Goal: Information Seeking & Learning: Learn about a topic

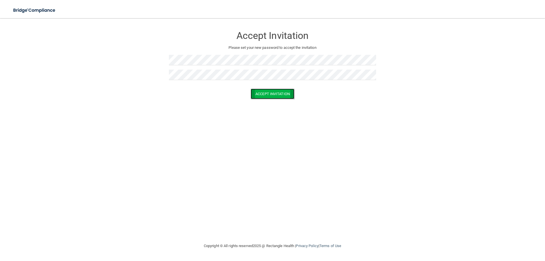
click at [283, 97] on button "Accept Invitation" at bounding box center [273, 94] width 44 height 11
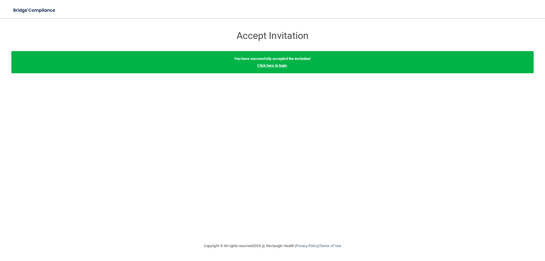
click at [274, 66] on link "Click here to login" at bounding box center [272, 65] width 30 height 4
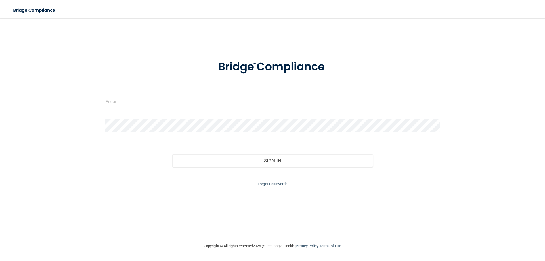
click at [229, 98] on input "email" at bounding box center [272, 101] width 334 height 13
type input "[EMAIL_ADDRESS][DOMAIN_NAME]"
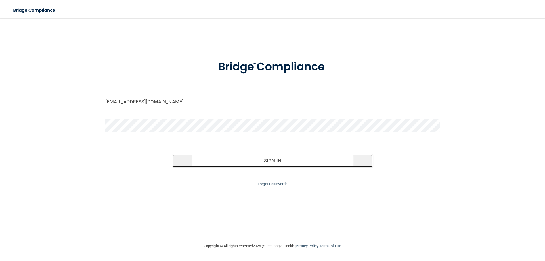
click at [282, 159] on button "Sign In" at bounding box center [272, 160] width 201 height 12
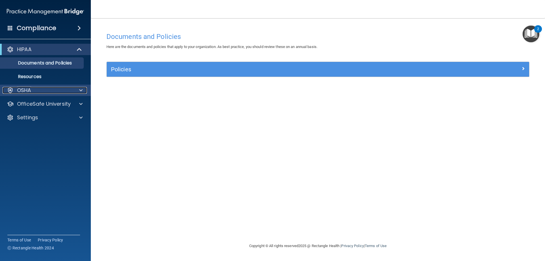
click at [81, 89] on span at bounding box center [80, 90] width 3 height 7
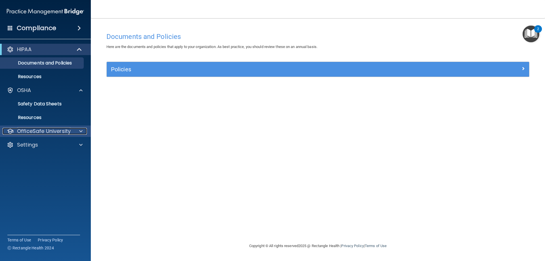
click at [77, 129] on div at bounding box center [80, 131] width 14 height 7
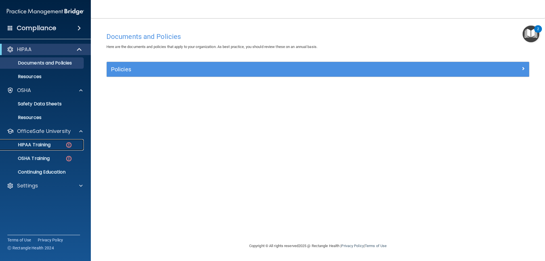
click at [45, 148] on link "HIPAA Training" at bounding box center [38, 144] width 89 height 11
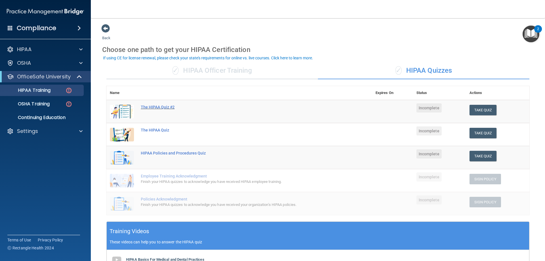
click at [166, 106] on div "The HIPAA Quiz #2" at bounding box center [242, 107] width 203 height 5
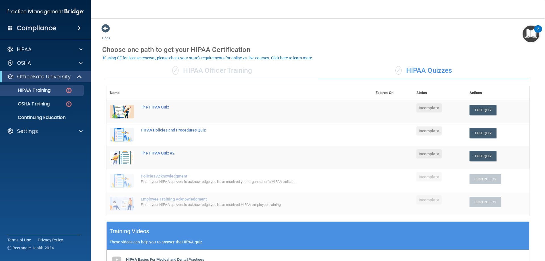
click at [165, 110] on td "The HIPAA Quiz" at bounding box center [254, 111] width 235 height 23
click at [165, 109] on div "The HIPAA Quiz" at bounding box center [242, 107] width 203 height 5
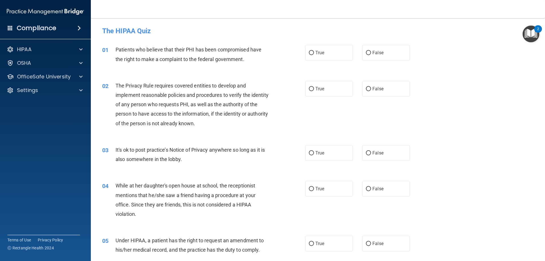
click at [68, 28] on div "Compliance" at bounding box center [45, 28] width 91 height 12
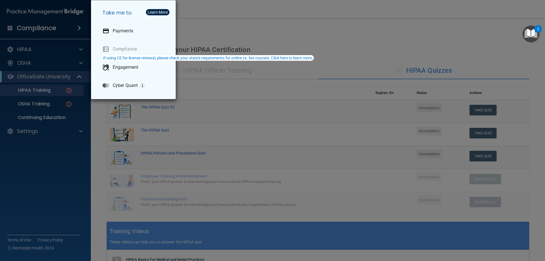
click at [33, 90] on div "Take me to: Payments Compliance Engagement Cyber Quant" at bounding box center [272, 130] width 545 height 261
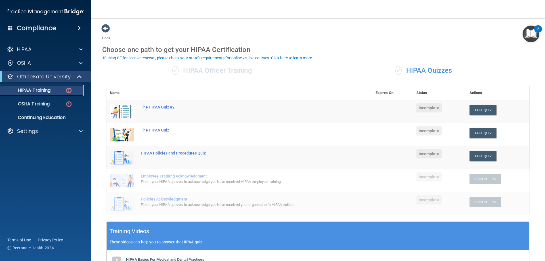
click at [33, 90] on p "HIPAA Training" at bounding box center [27, 90] width 47 height 6
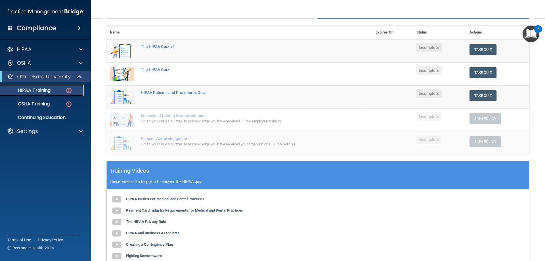
scroll to position [121, 0]
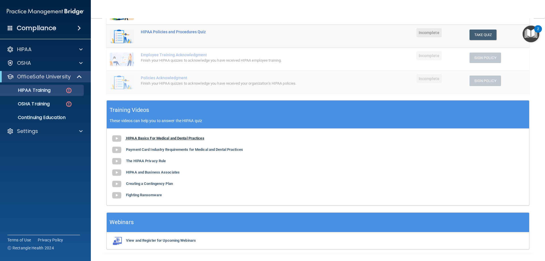
click at [163, 138] on b "HIPAA Basics For Medical and Dental Practices" at bounding box center [165, 138] width 78 height 4
click at [194, 148] on b "Payment Card Industry Requirements for Medical and Dental Practices" at bounding box center [184, 149] width 117 height 4
click at [143, 160] on b "The HIPAA Privacy Rule" at bounding box center [146, 161] width 40 height 4
click at [161, 173] on b "HIPAA and Business Associates" at bounding box center [153, 172] width 54 height 4
click at [159, 185] on b "Creating a Contingency Plan" at bounding box center [149, 183] width 47 height 4
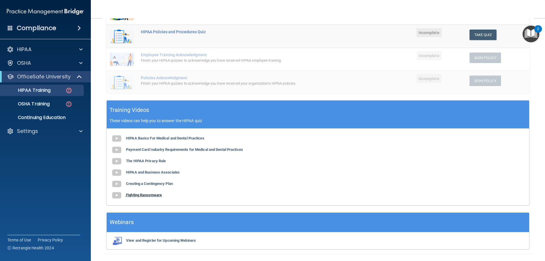
click at [157, 193] on b "Fighting Ransomware" at bounding box center [144, 195] width 36 height 4
click at [154, 198] on div "HIPAA Basics For Medical and Dental Practices Payment Card Industry Requirement…" at bounding box center [318, 167] width 422 height 77
click at [155, 193] on div "HIPAA Basics For Medical and Dental Practices Payment Card Industry Requirement…" at bounding box center [318, 167] width 422 height 77
click at [152, 194] on b "Fighting Ransomware" at bounding box center [144, 195] width 36 height 4
click at [527, 38] on img "Open Resource Center, 2 new notifications" at bounding box center [531, 34] width 17 height 17
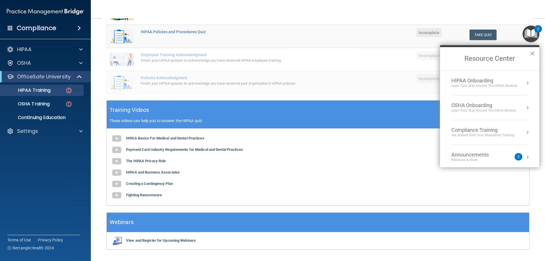
click at [505, 155] on div "Announcements Webinars & More" at bounding box center [481, 157] width 60 height 11
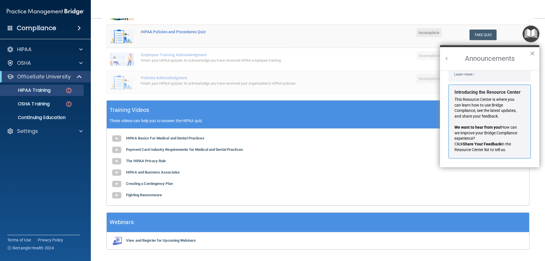
scroll to position [100, 0]
click at [534, 52] on button "×" at bounding box center [532, 53] width 5 height 9
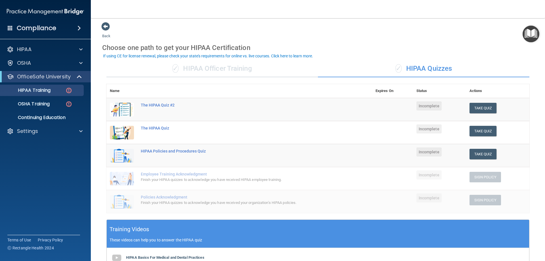
scroll to position [0, 0]
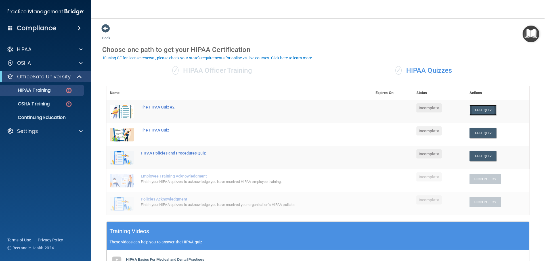
click at [485, 111] on button "Take Quiz" at bounding box center [482, 110] width 27 height 11
click at [478, 112] on button "Take Quiz" at bounding box center [482, 110] width 27 height 11
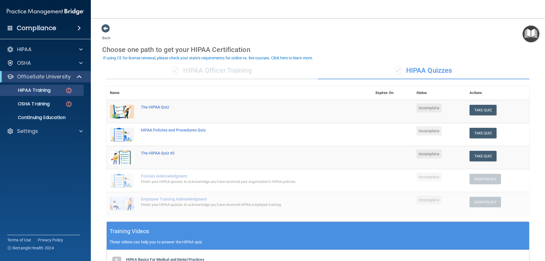
drag, startPoint x: 540, startPoint y: 68, endPoint x: 541, endPoint y: 146, distance: 78.3
click at [541, 146] on main "Back Choose one path to get your HIPAA Certification ✓ HIPAA Officer Training ✓…" at bounding box center [318, 139] width 454 height 243
click at [49, 91] on p "HIPAA Training" at bounding box center [27, 90] width 47 height 6
click at [468, 35] on div "Back Choose one path to get your HIPAA Certification ✓ HIPAA Officer Training ✓…" at bounding box center [317, 199] width 431 height 351
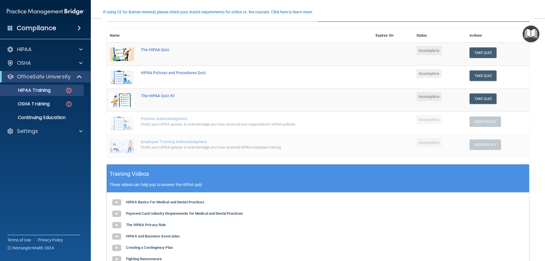
scroll to position [46, 0]
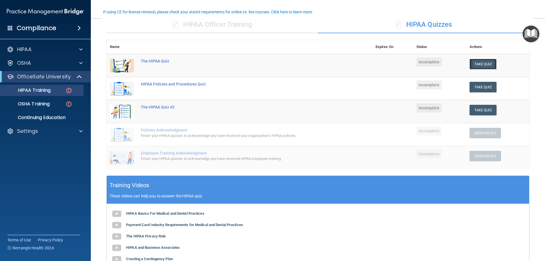
click at [487, 63] on button "Take Quiz" at bounding box center [482, 64] width 27 height 11
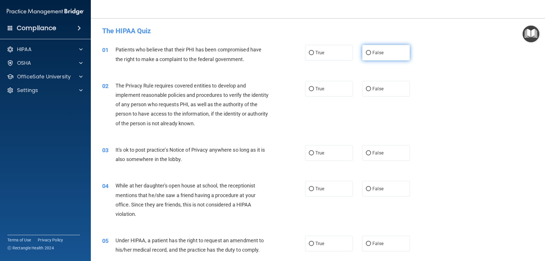
click at [364, 56] on label "False" at bounding box center [386, 53] width 48 height 16
click at [366, 55] on input "False" at bounding box center [368, 53] width 5 height 4
radio input "true"
click at [311, 90] on input "True" at bounding box center [311, 89] width 5 height 4
radio input "true"
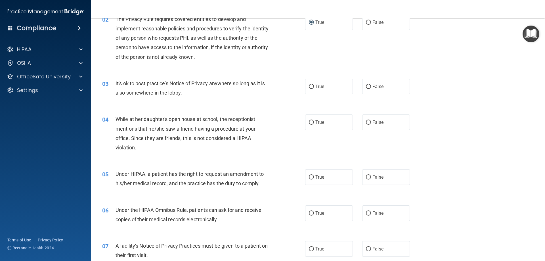
scroll to position [86, 0]
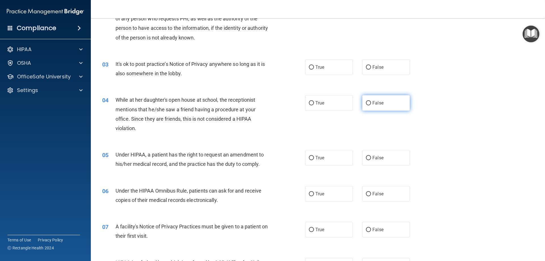
click at [369, 100] on label "False" at bounding box center [386, 103] width 48 height 16
click at [369, 101] on input "False" at bounding box center [368, 103] width 5 height 4
radio input "true"
click at [311, 158] on input "True" at bounding box center [311, 158] width 5 height 4
radio input "true"
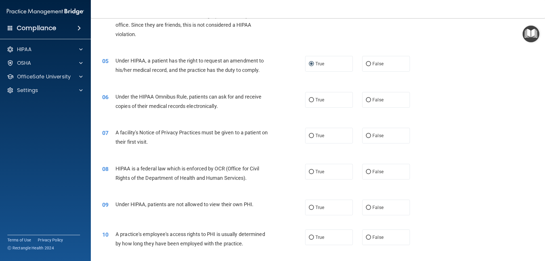
scroll to position [188, 0]
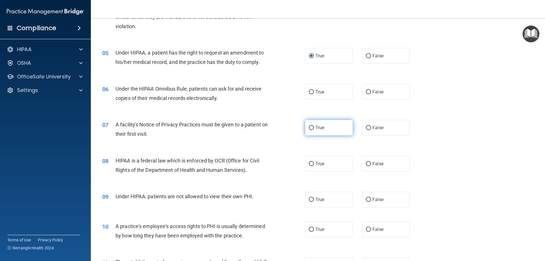
click at [311, 126] on input "True" at bounding box center [311, 128] width 5 height 4
radio input "true"
click at [312, 162] on label "True" at bounding box center [329, 164] width 48 height 16
click at [312, 162] on input "True" at bounding box center [311, 164] width 5 height 4
radio input "true"
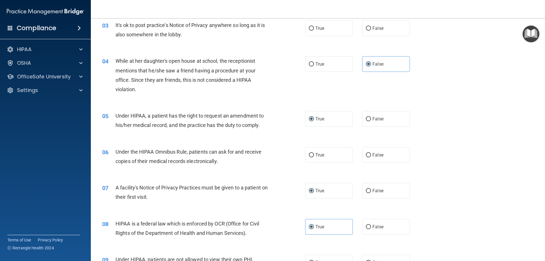
scroll to position [123, 0]
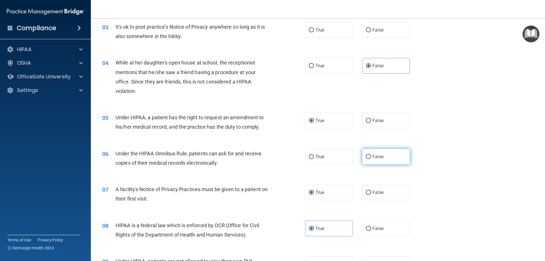
click at [366, 158] on input "False" at bounding box center [368, 157] width 5 height 4
radio input "true"
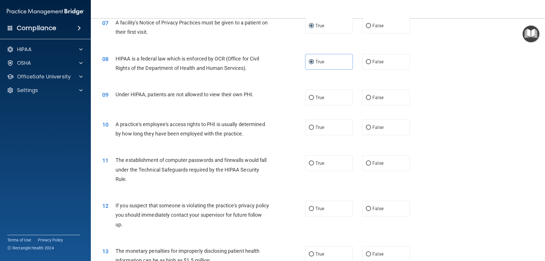
scroll to position [291, 0]
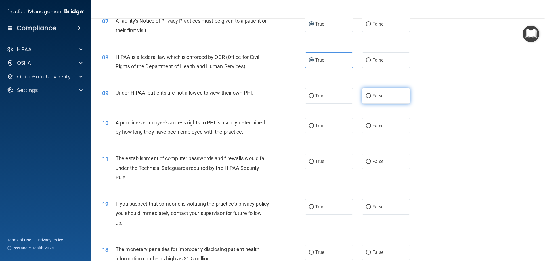
click at [365, 92] on label "False" at bounding box center [386, 96] width 48 height 16
click at [366, 94] on input "False" at bounding box center [368, 96] width 5 height 4
radio input "true"
click at [375, 125] on span "False" at bounding box center [377, 125] width 11 height 5
click at [371, 125] on input "False" at bounding box center [368, 126] width 5 height 4
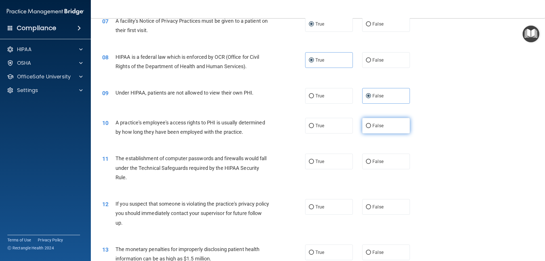
radio input "true"
click at [314, 160] on label "True" at bounding box center [329, 162] width 48 height 16
click at [314, 160] on input "True" at bounding box center [311, 162] width 5 height 4
radio input "true"
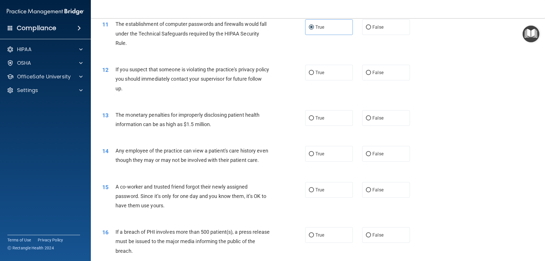
scroll to position [429, 0]
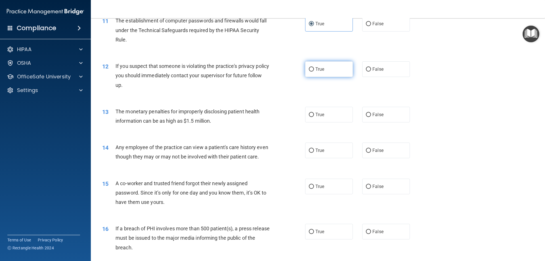
click at [314, 72] on label "True" at bounding box center [329, 69] width 48 height 16
click at [314, 72] on input "True" at bounding box center [311, 69] width 5 height 4
radio input "true"
click at [313, 116] on label "True" at bounding box center [329, 115] width 48 height 16
click at [313, 116] on input "True" at bounding box center [311, 115] width 5 height 4
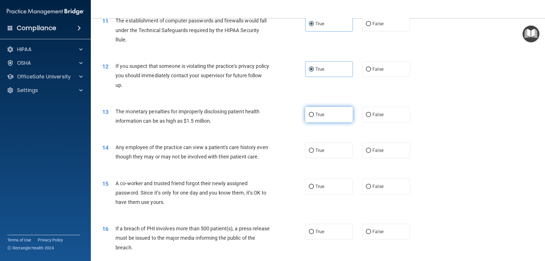
radio input "true"
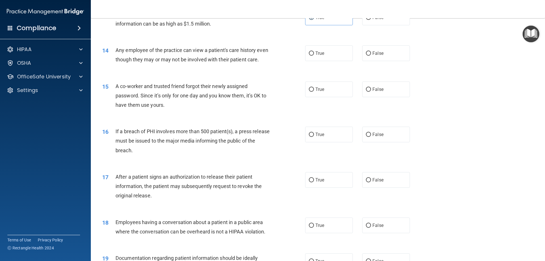
scroll to position [528, 0]
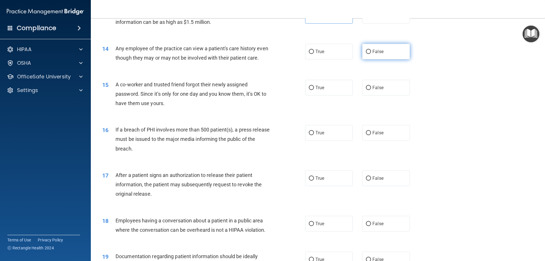
click at [380, 58] on label "False" at bounding box center [386, 52] width 48 height 16
click at [371, 54] on input "False" at bounding box center [368, 52] width 5 height 4
radio input "true"
click at [376, 90] on span "False" at bounding box center [377, 87] width 11 height 5
click at [371, 90] on input "False" at bounding box center [368, 88] width 5 height 4
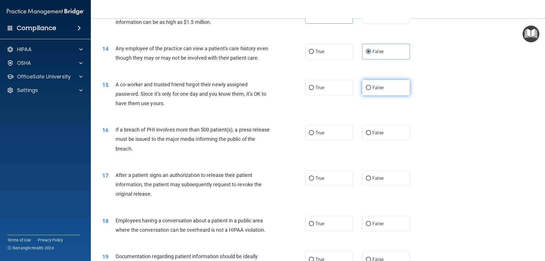
radio input "true"
drag, startPoint x: 313, startPoint y: 142, endPoint x: 313, endPoint y: 146, distance: 4.5
click at [313, 141] on label "True" at bounding box center [329, 133] width 48 height 16
click at [313, 135] on input "True" at bounding box center [311, 133] width 5 height 4
radio input "true"
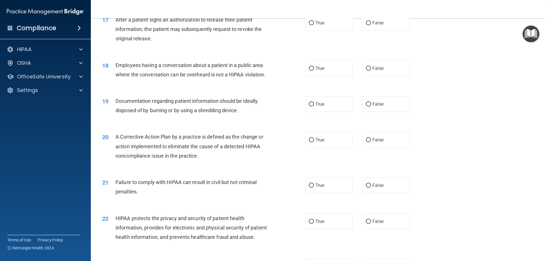
scroll to position [681, 0]
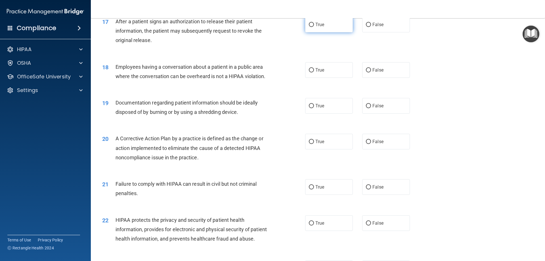
click at [313, 32] on label "True" at bounding box center [329, 25] width 48 height 16
click at [313, 27] on input "True" at bounding box center [311, 25] width 5 height 4
radio input "true"
click at [313, 75] on label "True" at bounding box center [329, 70] width 48 height 16
click at [313, 72] on input "True" at bounding box center [311, 70] width 5 height 4
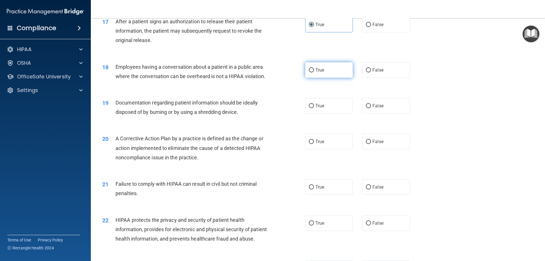
radio input "true"
click at [374, 78] on label "False" at bounding box center [386, 70] width 48 height 16
click at [371, 72] on input "False" at bounding box center [368, 70] width 5 height 4
radio input "true"
radio input "false"
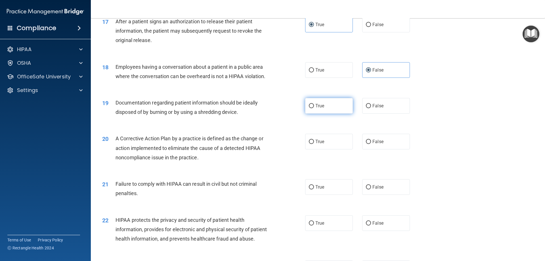
click at [313, 114] on label "True" at bounding box center [329, 106] width 48 height 16
click at [313, 108] on input "True" at bounding box center [311, 106] width 5 height 4
radio input "true"
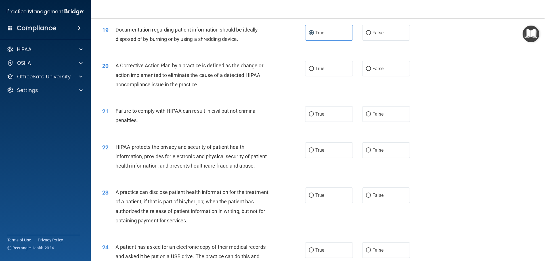
scroll to position [757, 0]
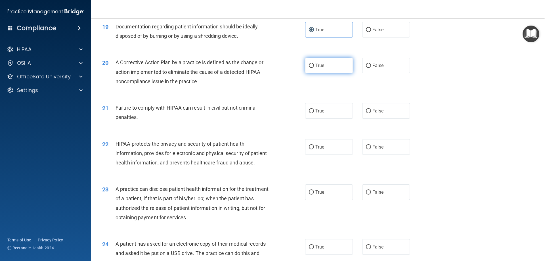
click at [316, 68] on span "True" at bounding box center [319, 65] width 9 height 5
click at [314, 68] on input "True" at bounding box center [311, 66] width 5 height 4
radio input "true"
click at [375, 114] on span "False" at bounding box center [377, 110] width 11 height 5
click at [371, 113] on input "False" at bounding box center [368, 111] width 5 height 4
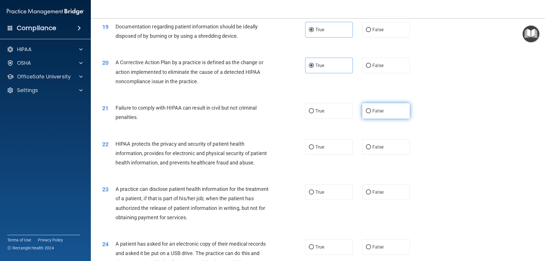
radio input "true"
click at [318, 155] on label "True" at bounding box center [329, 147] width 48 height 16
click at [314, 149] on input "True" at bounding box center [311, 147] width 5 height 4
radio input "true"
drag, startPoint x: 310, startPoint y: 217, endPoint x: 322, endPoint y: 214, distance: 12.5
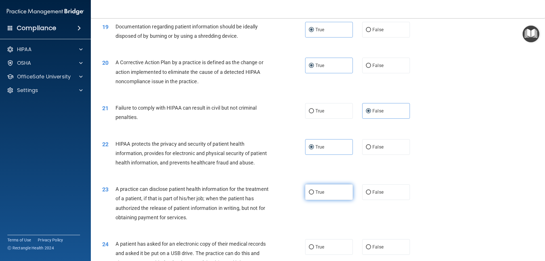
click at [310, 200] on label "True" at bounding box center [329, 192] width 48 height 16
click at [310, 194] on input "True" at bounding box center [311, 192] width 5 height 4
radio input "true"
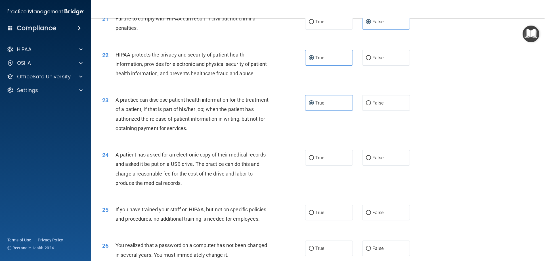
scroll to position [853, 0]
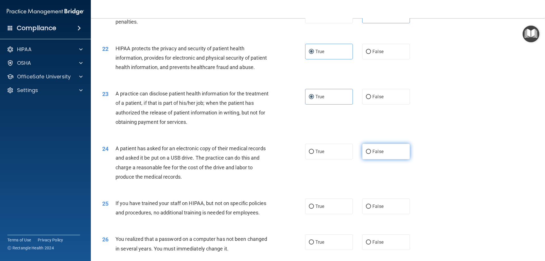
click at [372, 154] on span "False" at bounding box center [377, 151] width 11 height 5
click at [371, 154] on input "False" at bounding box center [368, 152] width 5 height 4
radio input "true"
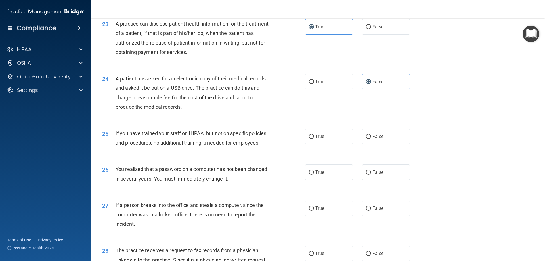
scroll to position [927, 0]
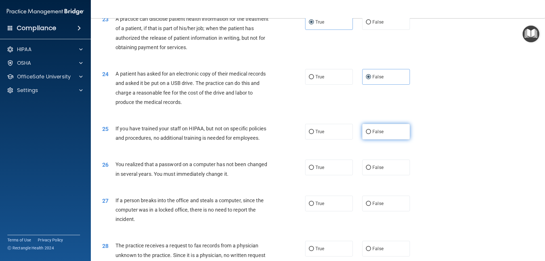
click at [373, 134] on span "False" at bounding box center [377, 131] width 11 height 5
click at [371, 134] on input "False" at bounding box center [368, 132] width 5 height 4
radio input "true"
click at [393, 175] on label "False" at bounding box center [386, 168] width 48 height 16
click at [371, 170] on input "False" at bounding box center [368, 167] width 5 height 4
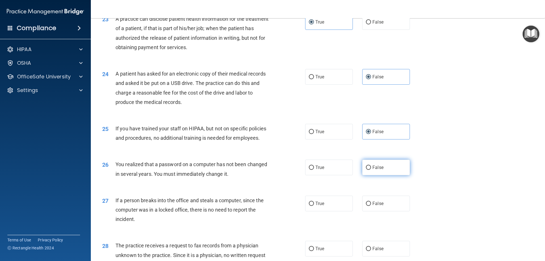
radio input "true"
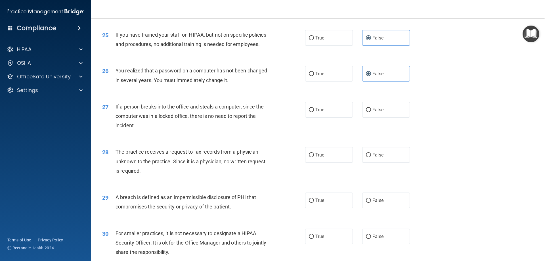
scroll to position [1026, 0]
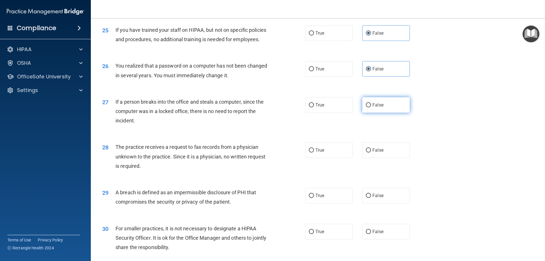
click at [372, 108] on span "False" at bounding box center [377, 104] width 11 height 5
click at [371, 107] on input "False" at bounding box center [368, 105] width 5 height 4
radio input "true"
click at [366, 152] on input "False" at bounding box center [368, 150] width 5 height 4
radio input "true"
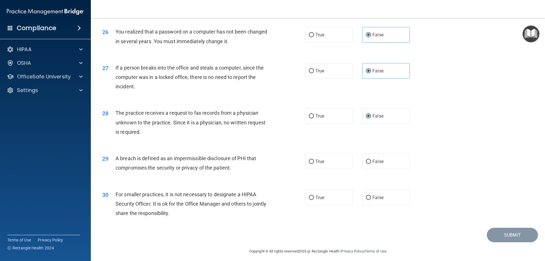
scroll to position [1083, 0]
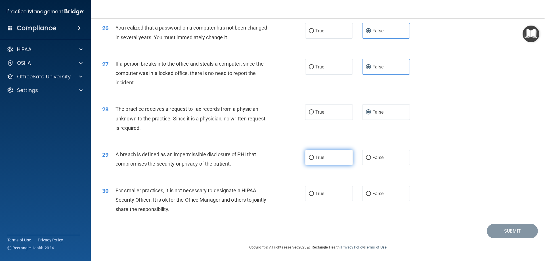
click at [317, 156] on span "True" at bounding box center [319, 157] width 9 height 5
click at [314, 156] on input "True" at bounding box center [311, 158] width 5 height 4
radio input "true"
drag, startPoint x: 318, startPoint y: 189, endPoint x: 318, endPoint y: 185, distance: 4.0
click at [318, 188] on label "True" at bounding box center [329, 194] width 48 height 16
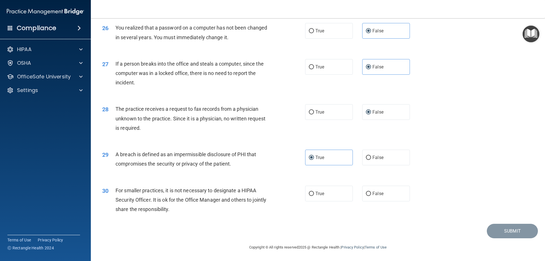
click at [314, 192] on input "True" at bounding box center [311, 194] width 5 height 4
radio input "true"
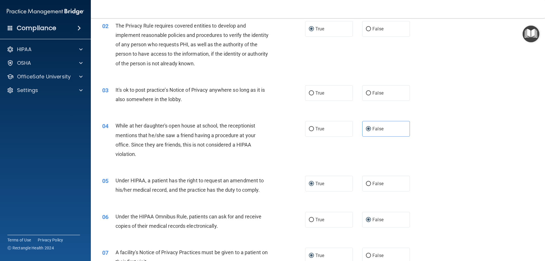
scroll to position [50, 0]
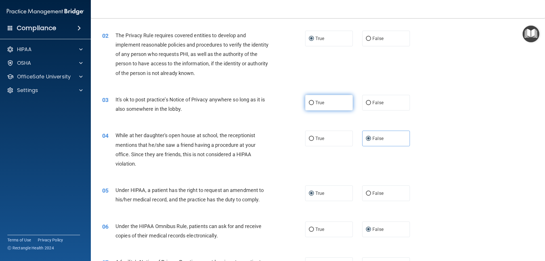
click at [312, 107] on label "True" at bounding box center [329, 103] width 48 height 16
click at [312, 105] on input "True" at bounding box center [311, 103] width 5 height 4
radio input "true"
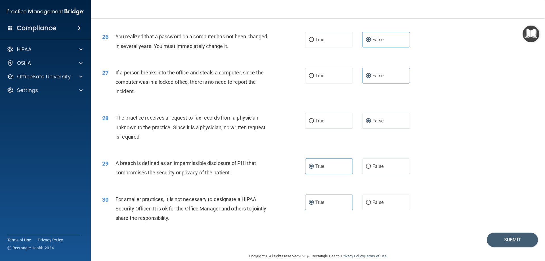
scroll to position [1083, 0]
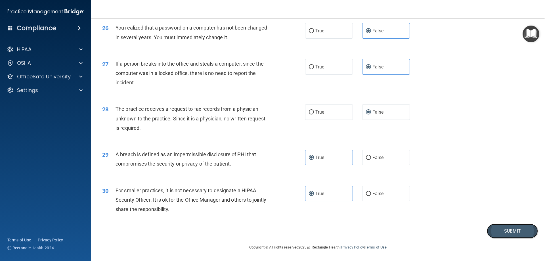
click at [494, 228] on button "Submit" at bounding box center [512, 231] width 51 height 14
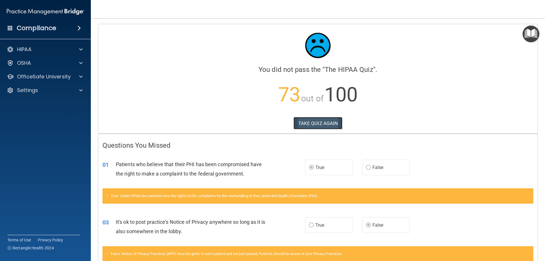
click at [313, 120] on button "TAKE QUIZ AGAIN" at bounding box center [318, 123] width 49 height 12
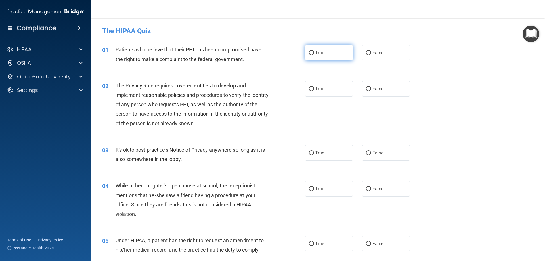
click at [312, 53] on label "True" at bounding box center [329, 53] width 48 height 16
click at [312, 53] on input "True" at bounding box center [311, 53] width 5 height 4
radio input "true"
click at [315, 87] on span "True" at bounding box center [319, 88] width 9 height 5
click at [313, 87] on input "True" at bounding box center [311, 89] width 5 height 4
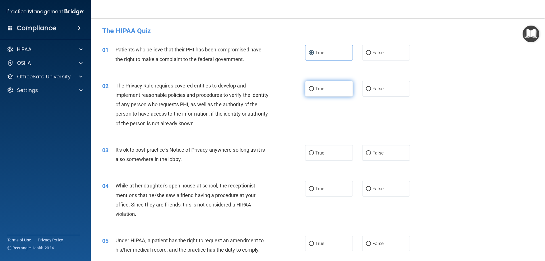
radio input "true"
click at [306, 155] on label "True" at bounding box center [329, 153] width 48 height 16
click at [309, 155] on input "True" at bounding box center [311, 153] width 5 height 4
radio input "true"
click at [368, 152] on input "False" at bounding box center [368, 153] width 5 height 4
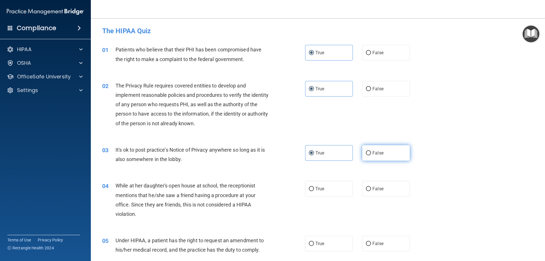
radio input "true"
radio input "false"
click at [369, 184] on label "False" at bounding box center [386, 189] width 48 height 16
click at [369, 187] on input "False" at bounding box center [368, 189] width 5 height 4
radio input "true"
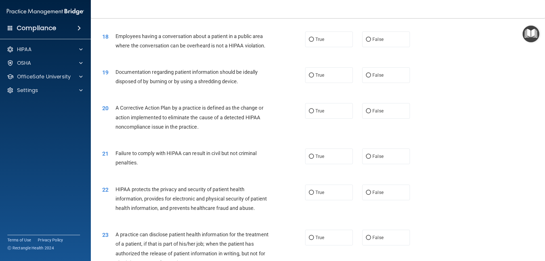
scroll to position [1083, 0]
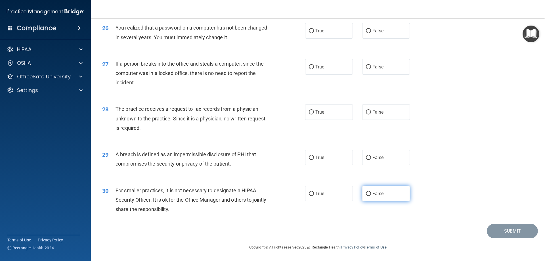
click at [366, 193] on input "False" at bounding box center [368, 194] width 5 height 4
radio input "true"
click at [315, 158] on span "True" at bounding box center [319, 157] width 9 height 5
click at [314, 158] on input "True" at bounding box center [311, 158] width 5 height 4
radio input "true"
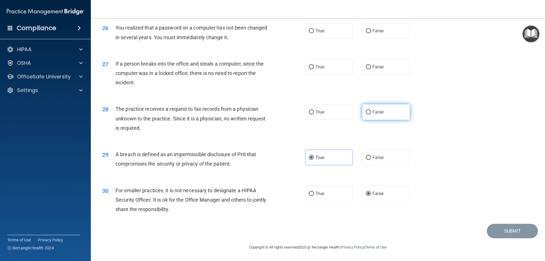
click at [368, 112] on input "False" at bounding box center [368, 112] width 5 height 4
radio input "true"
click at [367, 70] on label "False" at bounding box center [386, 67] width 48 height 16
click at [367, 69] on input "False" at bounding box center [368, 67] width 5 height 4
radio input "true"
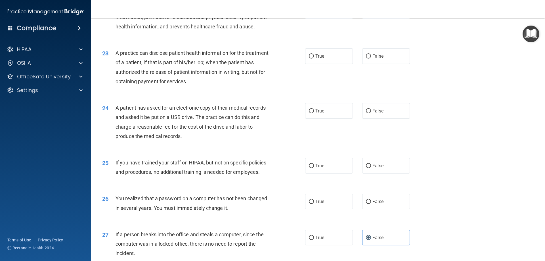
scroll to position [890, 0]
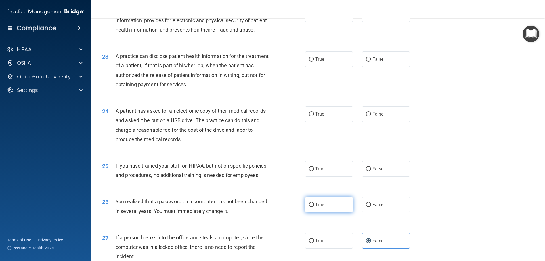
click at [322, 212] on label "True" at bounding box center [329, 205] width 48 height 16
click at [314, 207] on input "True" at bounding box center [311, 205] width 5 height 4
radio input "true"
click at [390, 177] on label "False" at bounding box center [386, 169] width 48 height 16
click at [371, 171] on input "False" at bounding box center [368, 169] width 5 height 4
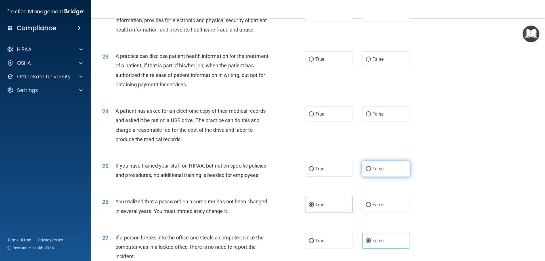
radio input "true"
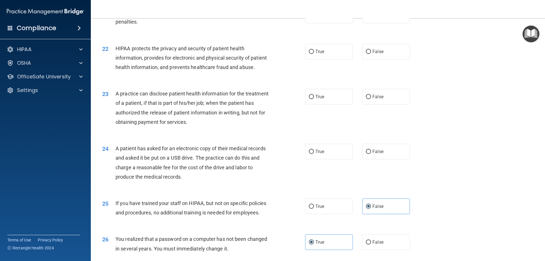
scroll to position [840, 0]
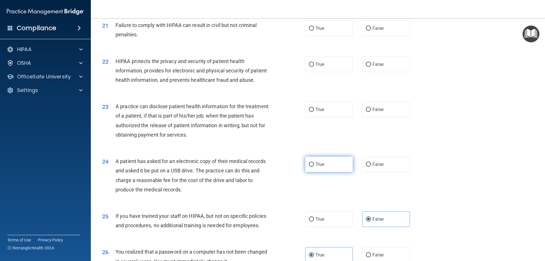
click at [324, 172] on label "True" at bounding box center [329, 164] width 48 height 16
click at [314, 167] on input "True" at bounding box center [311, 164] width 5 height 4
radio input "true"
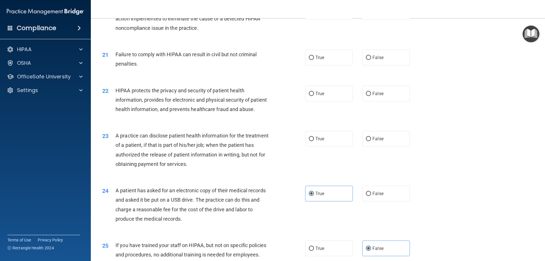
scroll to position [796, 0]
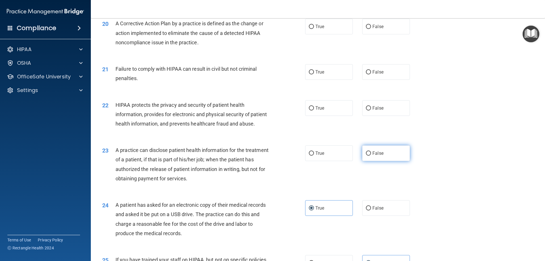
click at [402, 161] on label "False" at bounding box center [386, 153] width 48 height 16
click at [371, 156] on input "False" at bounding box center [368, 153] width 5 height 4
radio input "true"
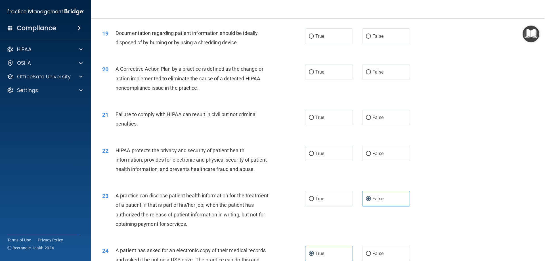
scroll to position [717, 0]
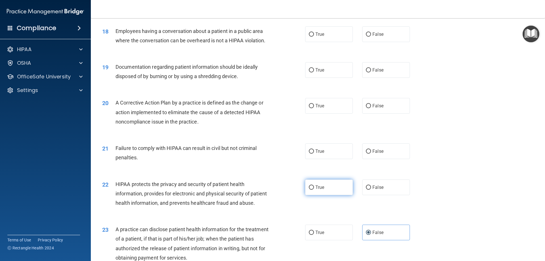
click at [326, 194] on label "True" at bounding box center [329, 187] width 48 height 16
click at [314, 190] on input "True" at bounding box center [311, 187] width 5 height 4
radio input "true"
click at [375, 154] on span "False" at bounding box center [377, 150] width 11 height 5
click at [371, 154] on input "False" at bounding box center [368, 151] width 5 height 4
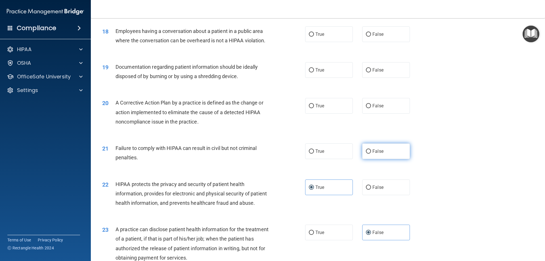
radio input "true"
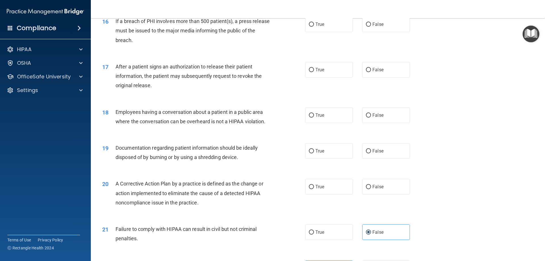
scroll to position [626, 0]
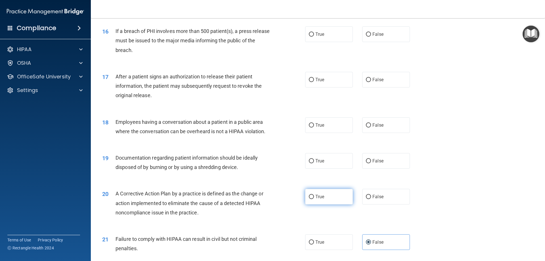
click at [331, 204] on label "True" at bounding box center [329, 197] width 48 height 16
click at [314, 199] on input "True" at bounding box center [311, 197] width 5 height 4
radio input "true"
click at [310, 167] on label "True" at bounding box center [329, 161] width 48 height 16
click at [310, 163] on input "True" at bounding box center [311, 161] width 5 height 4
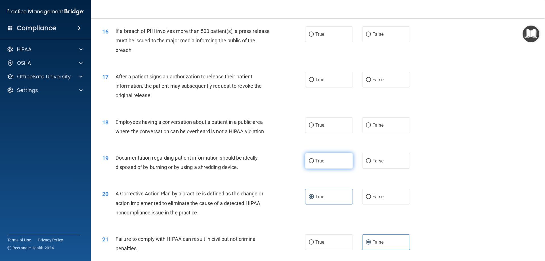
radio input "true"
click at [321, 132] on label "True" at bounding box center [329, 125] width 48 height 16
click at [314, 127] on input "True" at bounding box center [311, 125] width 5 height 4
radio input "true"
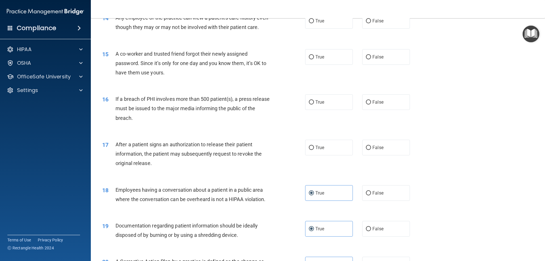
scroll to position [557, 0]
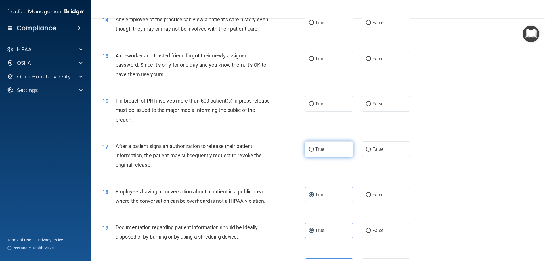
click at [315, 152] on span "True" at bounding box center [319, 148] width 9 height 5
click at [314, 152] on input "True" at bounding box center [311, 149] width 5 height 4
radio input "true"
click at [338, 112] on label "True" at bounding box center [329, 104] width 48 height 16
click at [314, 106] on input "True" at bounding box center [311, 104] width 5 height 4
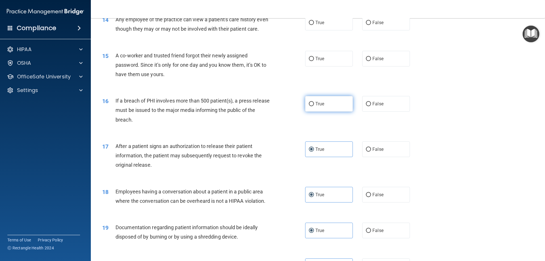
radio input "true"
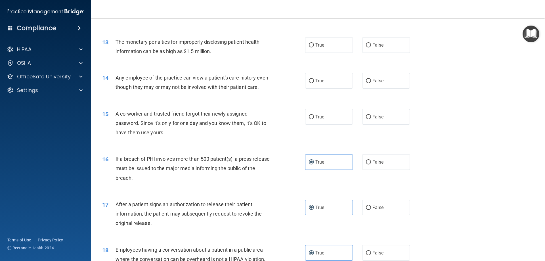
scroll to position [479, 0]
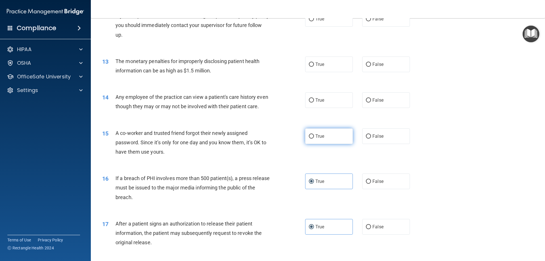
click at [318, 144] on label "True" at bounding box center [329, 136] width 48 height 16
click at [314, 139] on input "True" at bounding box center [311, 136] width 5 height 4
radio input "true"
click at [379, 139] on span "False" at bounding box center [377, 135] width 11 height 5
click at [371, 139] on input "False" at bounding box center [368, 136] width 5 height 4
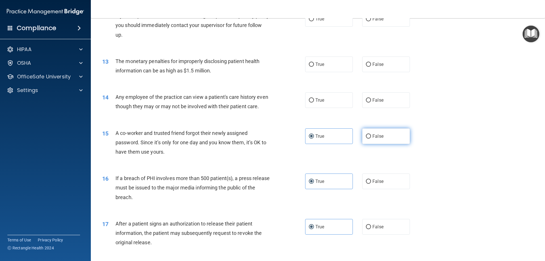
radio input "true"
radio input "false"
click at [384, 97] on label "False" at bounding box center [386, 100] width 48 height 16
click at [371, 98] on input "False" at bounding box center [368, 100] width 5 height 4
radio input "true"
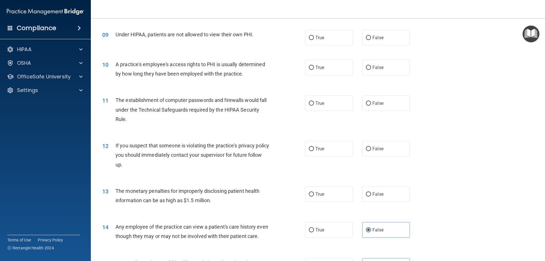
scroll to position [343, 0]
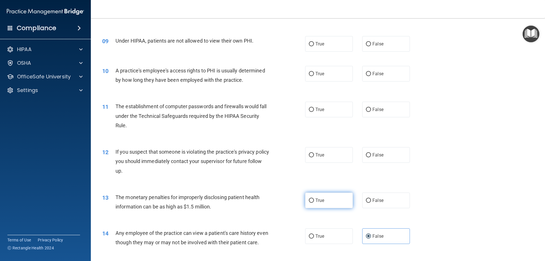
click at [335, 199] on label "True" at bounding box center [329, 200] width 48 height 16
click at [314, 199] on input "True" at bounding box center [311, 200] width 5 height 4
radio input "true"
click at [328, 161] on label "True" at bounding box center [329, 155] width 48 height 16
click at [314, 157] on input "True" at bounding box center [311, 155] width 5 height 4
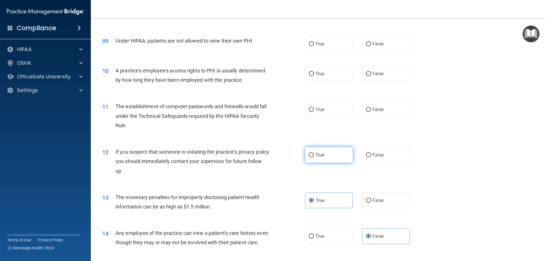
radio input "true"
click at [334, 112] on label "True" at bounding box center [329, 110] width 48 height 16
click at [314, 112] on input "True" at bounding box center [311, 110] width 5 height 4
radio input "true"
click at [392, 76] on label "False" at bounding box center [386, 74] width 48 height 16
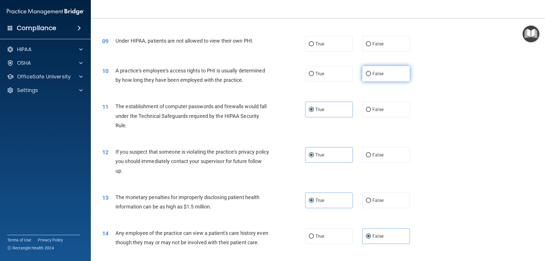
click at [371, 76] on input "False" at bounding box center [368, 74] width 5 height 4
radio input "true"
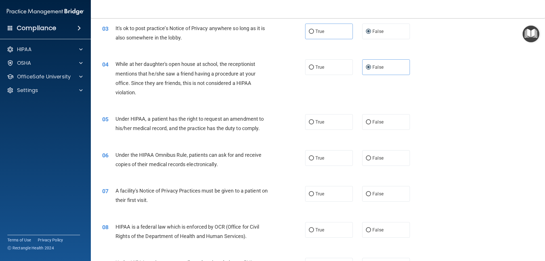
scroll to position [118, 0]
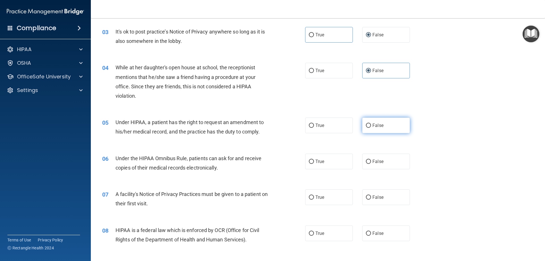
click at [375, 129] on label "False" at bounding box center [386, 126] width 48 height 16
click at [371, 128] on input "False" at bounding box center [368, 125] width 5 height 4
radio input "true"
click at [330, 165] on label "True" at bounding box center [329, 162] width 48 height 16
click at [314, 164] on input "True" at bounding box center [311, 162] width 5 height 4
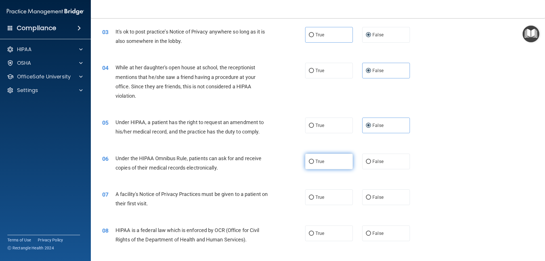
radio input "true"
click at [330, 198] on label "True" at bounding box center [329, 197] width 48 height 16
click at [314, 198] on input "True" at bounding box center [311, 197] width 5 height 4
radio input "true"
click at [338, 235] on label "True" at bounding box center [329, 233] width 48 height 16
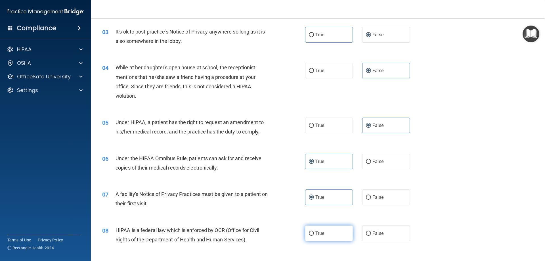
click at [314, 235] on input "True" at bounding box center [311, 233] width 5 height 4
radio input "true"
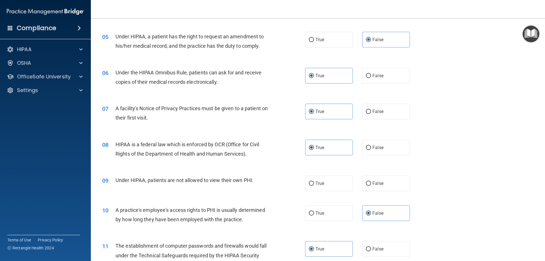
scroll to position [215, 0]
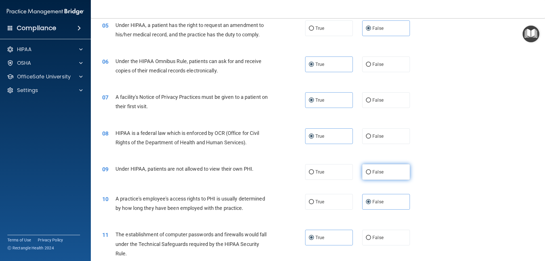
click at [397, 165] on label "False" at bounding box center [386, 172] width 48 height 16
click at [371, 170] on input "False" at bounding box center [368, 172] width 5 height 4
radio input "true"
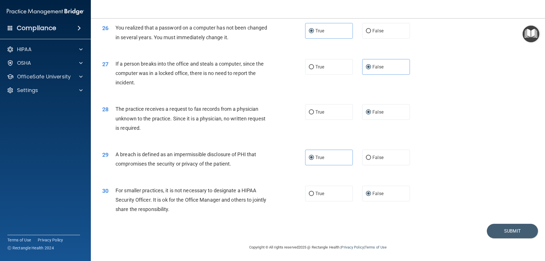
scroll to position [1083, 0]
click at [508, 232] on button "Submit" at bounding box center [512, 231] width 51 height 14
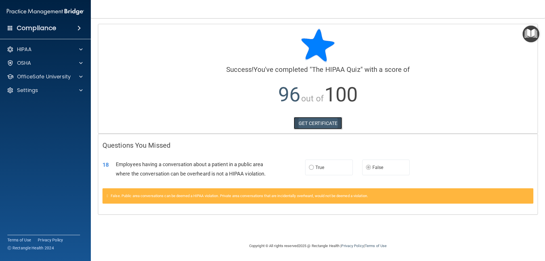
click at [307, 123] on link "GET CERTIFICATE" at bounding box center [318, 123] width 49 height 12
click at [81, 47] on span at bounding box center [80, 49] width 3 height 7
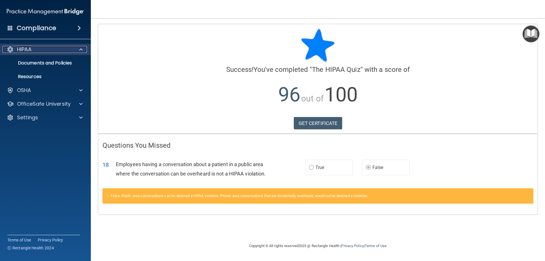
click at [78, 49] on div at bounding box center [80, 49] width 14 height 7
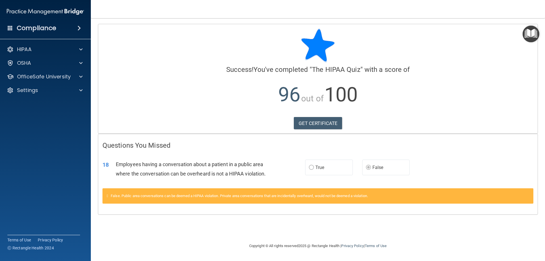
click at [530, 32] on img "Open Resource Center" at bounding box center [531, 34] width 17 height 17
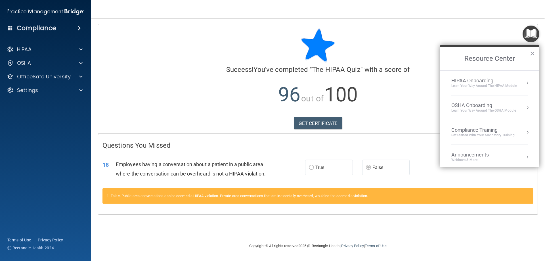
click at [508, 18] on nav "Toggle navigation Amber Felix afelix@pedstvp.com Manage My Enterprise Tennessee…" at bounding box center [318, 9] width 454 height 18
click at [536, 47] on div "Resource Center ×" at bounding box center [489, 57] width 99 height 25
click at [531, 54] on button "×" at bounding box center [532, 53] width 5 height 9
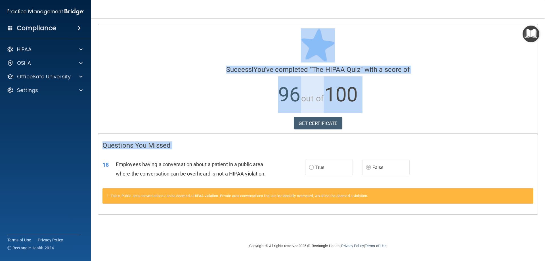
drag, startPoint x: 545, startPoint y: 19, endPoint x: 545, endPoint y: 162, distance: 142.8
click at [545, 162] on main "Calculating your score.... Success! You've completed " The HIPAA Quiz " with a …" at bounding box center [318, 139] width 454 height 243
click at [421, 107] on p "96 out of 100" at bounding box center [317, 94] width 431 height 37
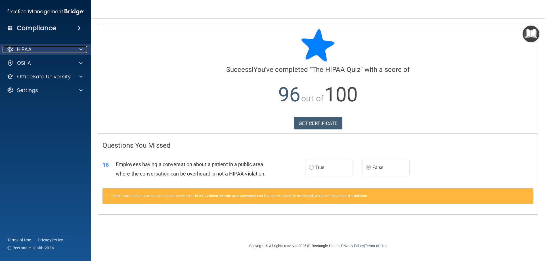
click at [44, 47] on div "HIPAA" at bounding box center [38, 49] width 70 height 7
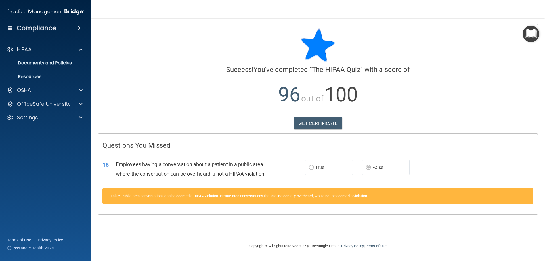
click at [120, 14] on nav "Toggle navigation Amber Felix afelix@pedstvp.com Manage My Enterprise Tennessee…" at bounding box center [318, 9] width 454 height 18
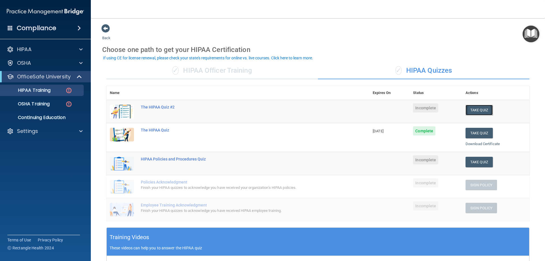
click at [479, 111] on button "Take Quiz" at bounding box center [479, 110] width 27 height 11
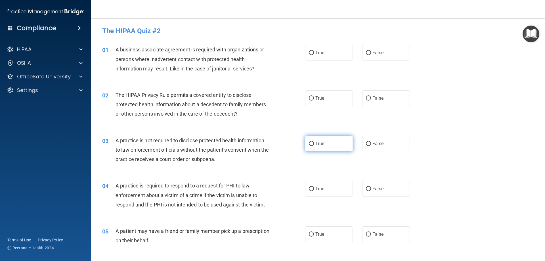
click at [311, 143] on input "True" at bounding box center [311, 144] width 5 height 4
radio input "true"
click at [385, 53] on label "False" at bounding box center [386, 53] width 48 height 16
click at [371, 53] on input "False" at bounding box center [368, 53] width 5 height 4
radio input "true"
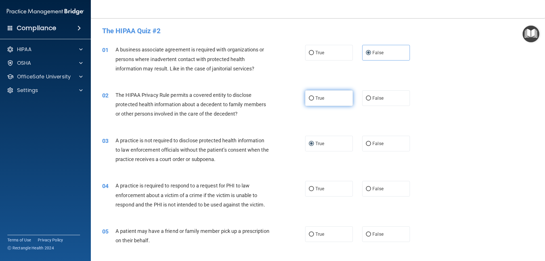
click at [316, 97] on span "True" at bounding box center [319, 97] width 9 height 5
click at [314, 97] on input "True" at bounding box center [311, 98] width 5 height 4
radio input "true"
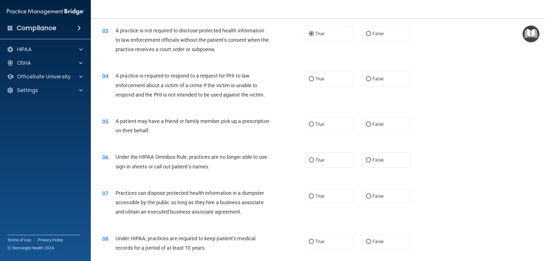
scroll to position [113, 0]
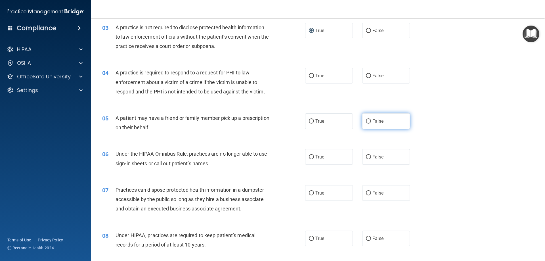
click at [367, 126] on label "False" at bounding box center [386, 121] width 48 height 16
click at [367, 123] on input "False" at bounding box center [368, 121] width 5 height 4
radio input "true"
click at [320, 77] on label "True" at bounding box center [329, 76] width 48 height 16
click at [314, 77] on input "True" at bounding box center [311, 76] width 5 height 4
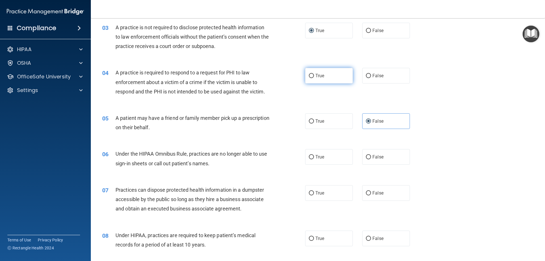
radio input "true"
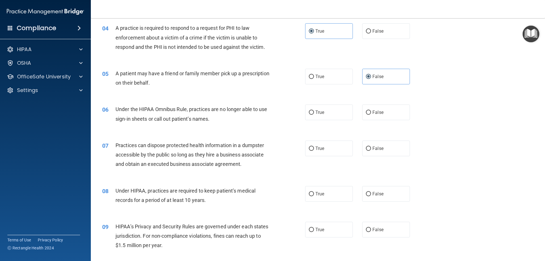
scroll to position [173, 0]
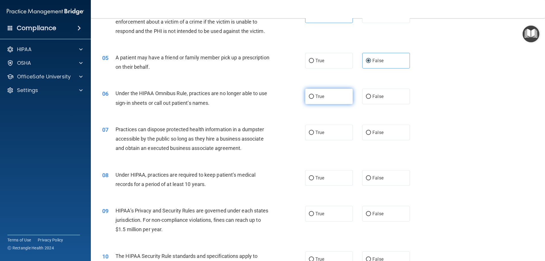
click at [315, 103] on label "True" at bounding box center [329, 97] width 48 height 16
click at [314, 99] on input "True" at bounding box center [311, 97] width 5 height 4
radio input "true"
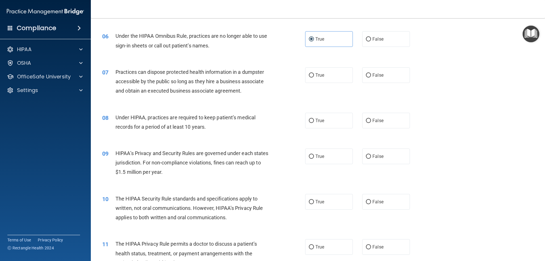
scroll to position [232, 0]
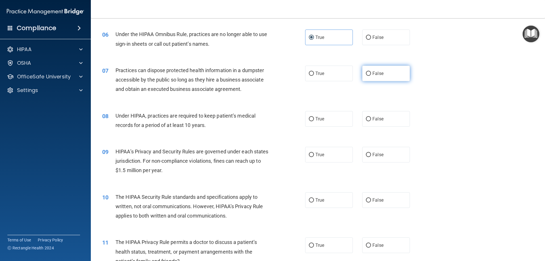
click at [369, 69] on label "False" at bounding box center [386, 74] width 48 height 16
click at [369, 72] on input "False" at bounding box center [368, 74] width 5 height 4
radio input "true"
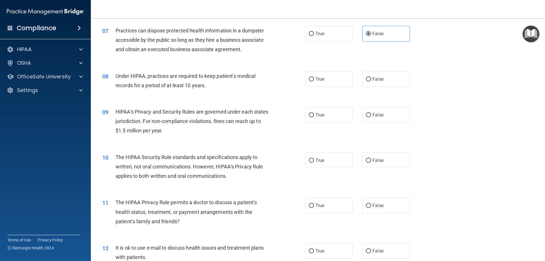
scroll to position [279, 0]
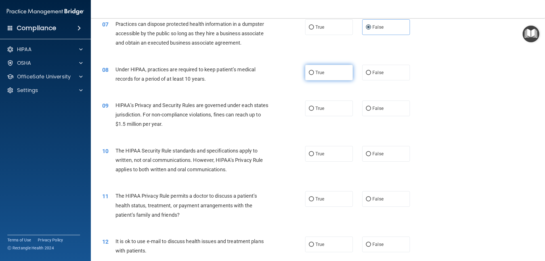
click at [331, 71] on label "True" at bounding box center [329, 73] width 48 height 16
click at [314, 71] on input "True" at bounding box center [311, 73] width 5 height 4
radio input "true"
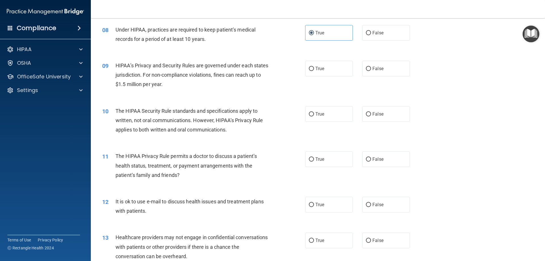
scroll to position [344, 0]
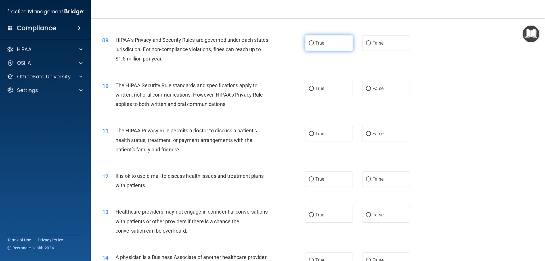
click at [325, 47] on label "True" at bounding box center [329, 43] width 48 height 16
click at [314, 45] on input "True" at bounding box center [311, 43] width 5 height 4
radio input "true"
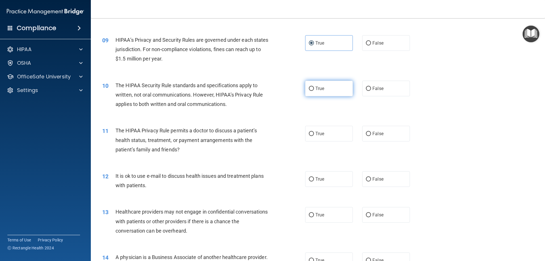
click at [319, 87] on span "True" at bounding box center [319, 88] width 9 height 5
click at [314, 87] on input "True" at bounding box center [311, 89] width 5 height 4
radio input "true"
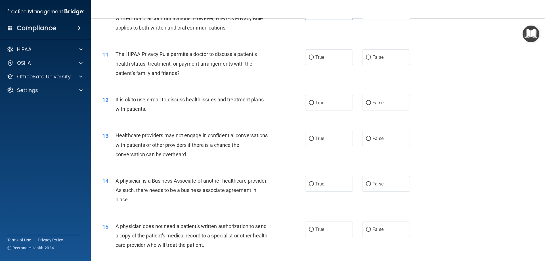
scroll to position [422, 0]
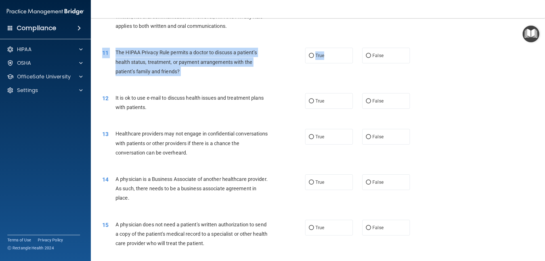
click at [331, 64] on div "11 The HIPAA Privacy Rule permits a doctor to discuss a patient’s health status…" at bounding box center [318, 63] width 440 height 45
click at [340, 59] on label "True" at bounding box center [329, 56] width 48 height 16
click at [314, 58] on input "True" at bounding box center [311, 56] width 5 height 4
radio input "true"
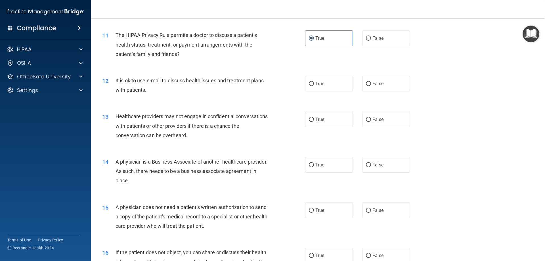
scroll to position [463, 0]
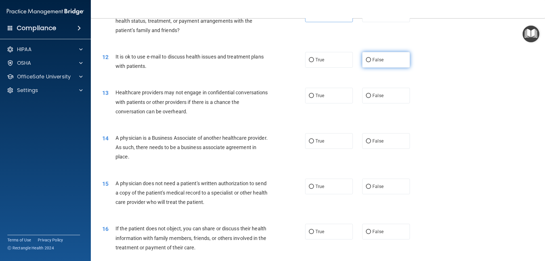
click at [397, 58] on label "False" at bounding box center [386, 60] width 48 height 16
click at [371, 58] on input "False" at bounding box center [368, 60] width 5 height 4
radio input "true"
click at [374, 142] on span "False" at bounding box center [377, 140] width 11 height 5
click at [371, 142] on input "False" at bounding box center [368, 141] width 5 height 4
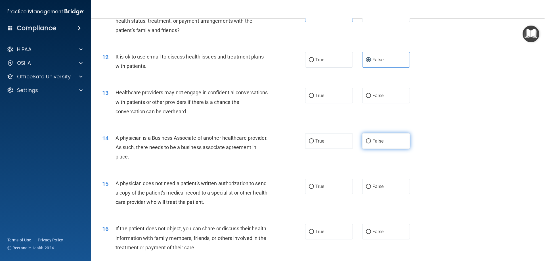
radio input "true"
click at [336, 94] on label "True" at bounding box center [329, 96] width 48 height 16
click at [314, 94] on input "True" at bounding box center [311, 96] width 5 height 4
radio input "true"
click at [540, 112] on main "- The HIPAA Quiz #2 This quiz doesn’t expire until . Are you sure you want to t…" at bounding box center [318, 139] width 454 height 243
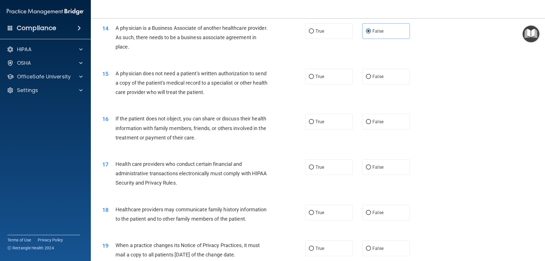
scroll to position [583, 0]
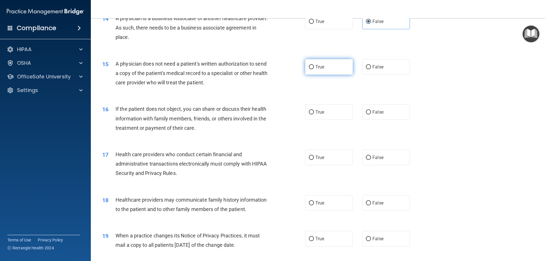
click at [310, 71] on label "True" at bounding box center [329, 67] width 48 height 16
click at [310, 69] on input "True" at bounding box center [311, 67] width 5 height 4
radio input "true"
click at [366, 66] on input "False" at bounding box center [368, 67] width 5 height 4
radio input "true"
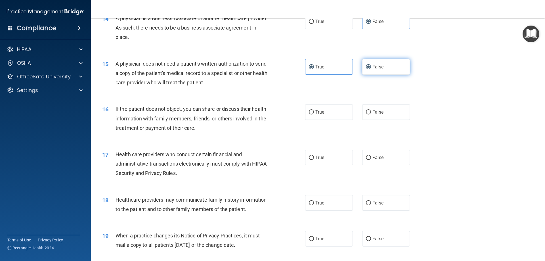
radio input "false"
click at [316, 116] on label "True" at bounding box center [329, 112] width 48 height 16
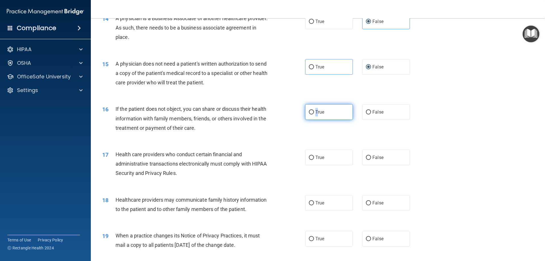
click at [316, 115] on label "True" at bounding box center [329, 112] width 48 height 16
click at [314, 114] on input "True" at bounding box center [311, 112] width 5 height 4
radio input "true"
click at [366, 109] on label "False" at bounding box center [386, 112] width 48 height 16
click at [366, 110] on input "False" at bounding box center [368, 112] width 5 height 4
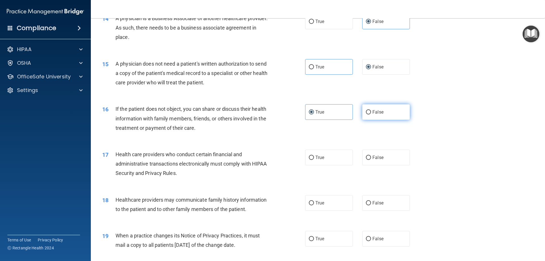
radio input "true"
radio input "false"
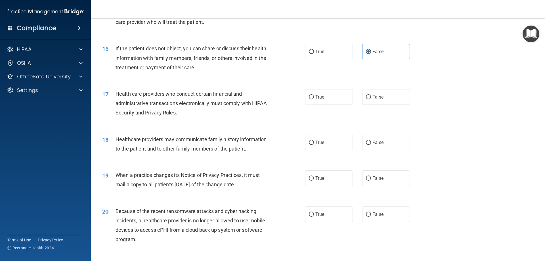
scroll to position [661, 0]
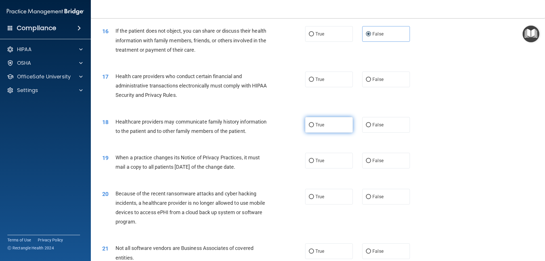
click at [330, 125] on label "True" at bounding box center [329, 125] width 48 height 16
click at [314, 125] on input "True" at bounding box center [311, 125] width 5 height 4
radio input "true"
click at [330, 74] on label "True" at bounding box center [329, 80] width 48 height 16
click at [314, 77] on input "True" at bounding box center [311, 79] width 5 height 4
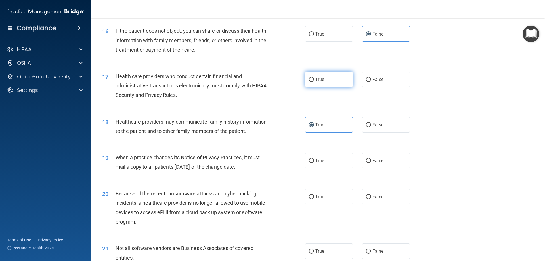
radio input "true"
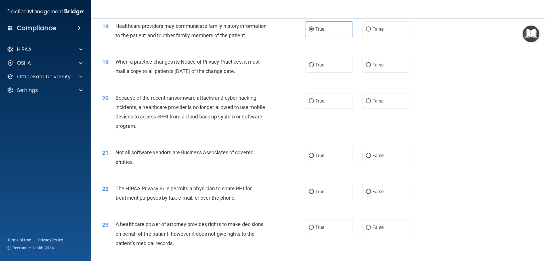
scroll to position [761, 0]
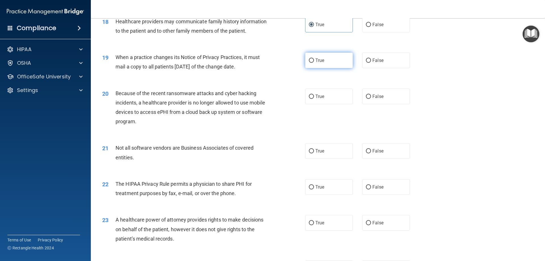
click at [334, 58] on label "True" at bounding box center [329, 61] width 48 height 16
click at [314, 58] on input "True" at bounding box center [311, 60] width 5 height 4
radio input "true"
click at [322, 97] on label "True" at bounding box center [329, 97] width 48 height 16
click at [314, 97] on input "True" at bounding box center [311, 97] width 5 height 4
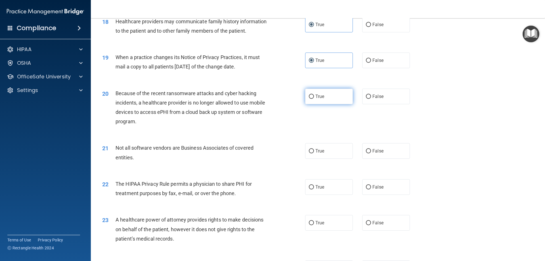
radio input "true"
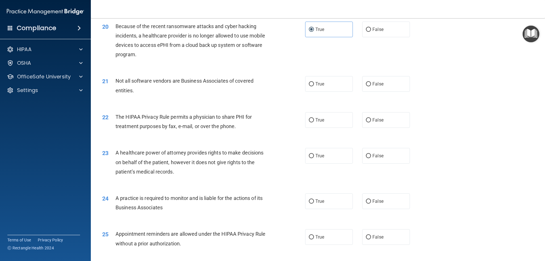
scroll to position [838, 0]
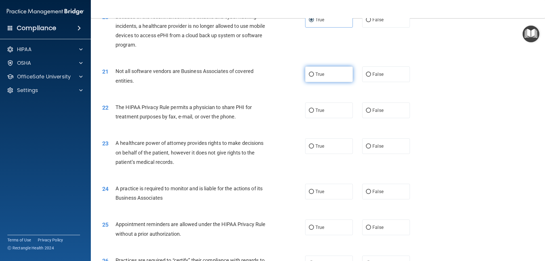
click at [326, 74] on label "True" at bounding box center [329, 74] width 48 height 16
click at [314, 74] on input "True" at bounding box center [311, 74] width 5 height 4
radio input "true"
click at [331, 113] on label "True" at bounding box center [329, 110] width 48 height 16
click at [314, 113] on input "True" at bounding box center [311, 110] width 5 height 4
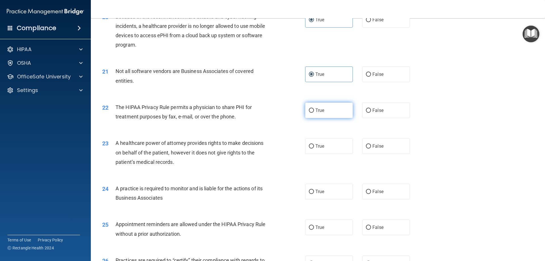
radio input "true"
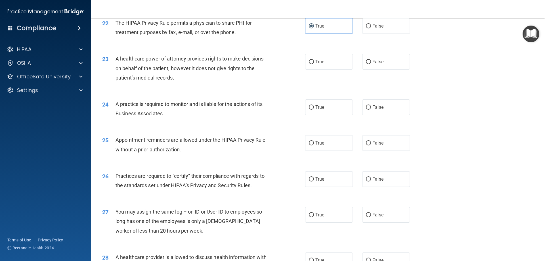
scroll to position [935, 0]
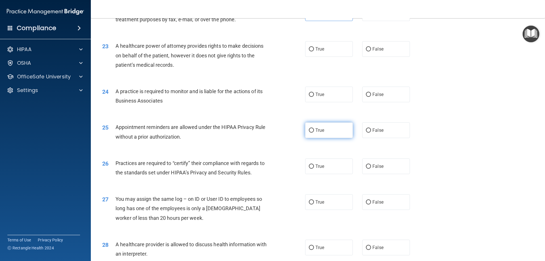
click at [317, 135] on label "True" at bounding box center [329, 130] width 48 height 16
click at [314, 133] on input "True" at bounding box center [311, 130] width 5 height 4
radio input "true"
click at [324, 97] on label "True" at bounding box center [329, 95] width 48 height 16
click at [314, 97] on input "True" at bounding box center [311, 95] width 5 height 4
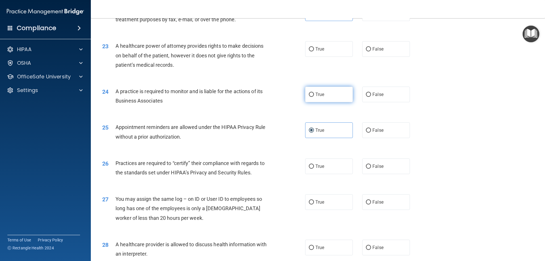
radio input "true"
click at [393, 51] on label "False" at bounding box center [386, 49] width 48 height 16
click at [371, 51] on input "False" at bounding box center [368, 49] width 5 height 4
radio input "true"
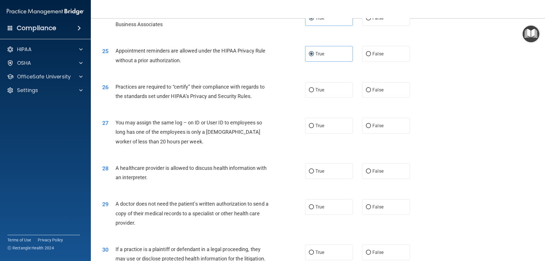
scroll to position [1014, 0]
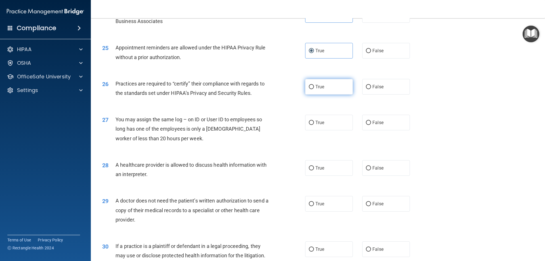
click at [318, 90] on label "True" at bounding box center [329, 87] width 48 height 16
click at [314, 89] on input "True" at bounding box center [311, 87] width 5 height 4
radio input "true"
click at [376, 121] on span "False" at bounding box center [377, 122] width 11 height 5
click at [371, 121] on input "False" at bounding box center [368, 123] width 5 height 4
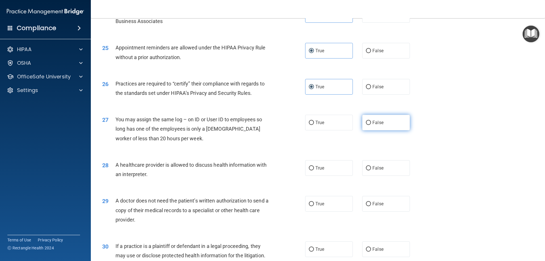
radio input "true"
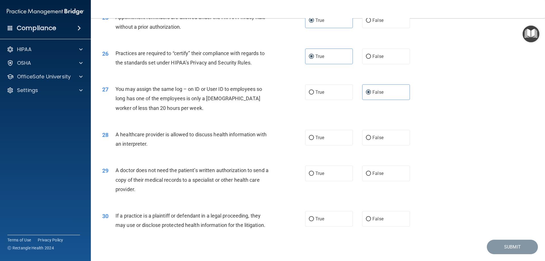
scroll to position [1060, 0]
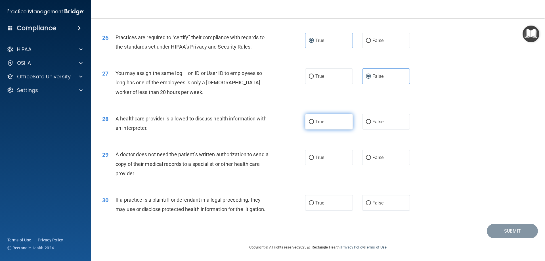
click at [313, 118] on label "True" at bounding box center [329, 122] width 48 height 16
click at [313, 120] on input "True" at bounding box center [311, 122] width 5 height 4
radio input "true"
click at [378, 156] on span "False" at bounding box center [377, 157] width 11 height 5
click at [371, 156] on input "False" at bounding box center [368, 158] width 5 height 4
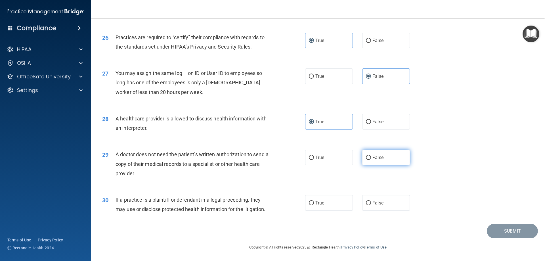
radio input "true"
click at [316, 206] on label "True" at bounding box center [329, 203] width 48 height 16
click at [314, 205] on input "True" at bounding box center [311, 203] width 5 height 4
radio input "true"
click at [504, 232] on button "Submit" at bounding box center [512, 231] width 51 height 14
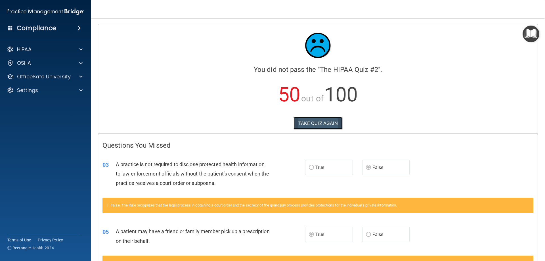
click at [320, 120] on button "TAKE QUIZ AGAIN" at bounding box center [318, 123] width 49 height 12
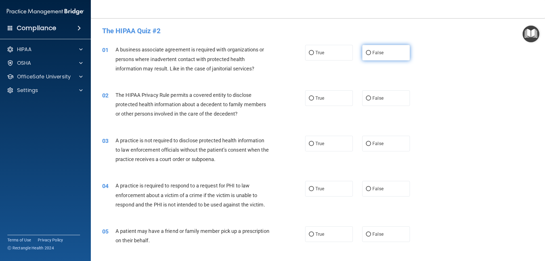
click at [369, 53] on label "False" at bounding box center [386, 53] width 48 height 16
click at [369, 53] on input "False" at bounding box center [368, 53] width 5 height 4
radio input "true"
click at [311, 96] on input "True" at bounding box center [311, 98] width 5 height 4
radio input "true"
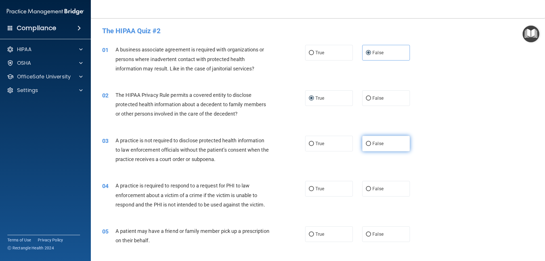
click at [367, 145] on input "False" at bounding box center [368, 144] width 5 height 4
radio input "true"
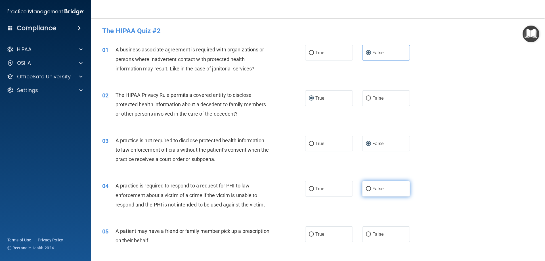
click at [368, 191] on label "False" at bounding box center [386, 189] width 48 height 16
click at [368, 191] on input "False" at bounding box center [368, 189] width 5 height 4
radio input "true"
click at [309, 233] on input "True" at bounding box center [311, 234] width 5 height 4
radio input "true"
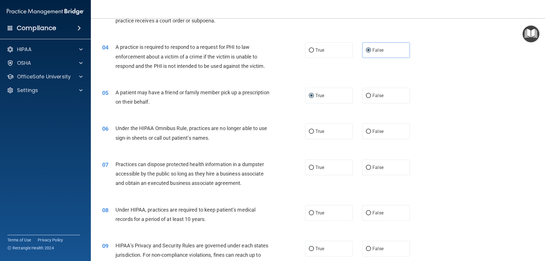
scroll to position [159, 0]
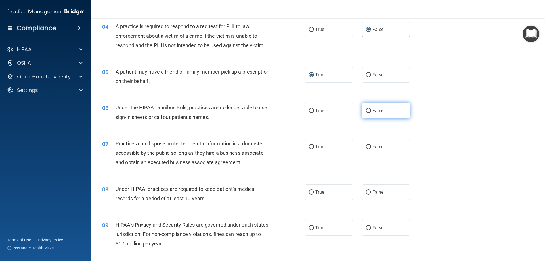
click at [362, 110] on label "False" at bounding box center [386, 111] width 48 height 16
click at [366, 110] on input "False" at bounding box center [368, 111] width 5 height 4
radio input "true"
click at [366, 148] on input "False" at bounding box center [368, 147] width 5 height 4
radio input "true"
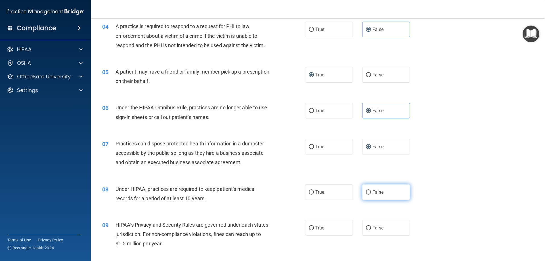
click at [366, 194] on input "False" at bounding box center [368, 192] width 5 height 4
radio input "true"
click at [367, 234] on label "False" at bounding box center [386, 228] width 48 height 16
click at [367, 230] on input "False" at bounding box center [368, 228] width 5 height 4
radio input "true"
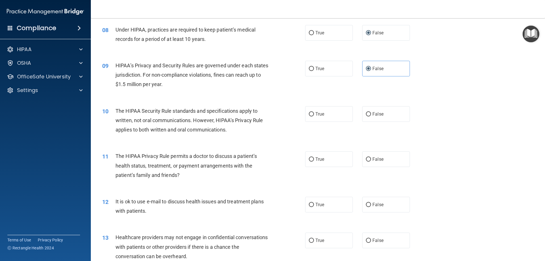
scroll to position [328, 0]
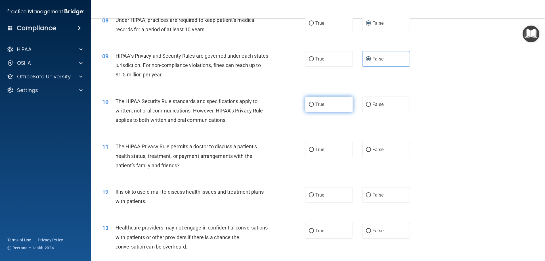
click at [310, 106] on input "True" at bounding box center [311, 104] width 5 height 4
radio input "true"
click at [310, 148] on input "True" at bounding box center [311, 150] width 5 height 4
radio input "true"
click at [325, 188] on label "True" at bounding box center [329, 195] width 48 height 16
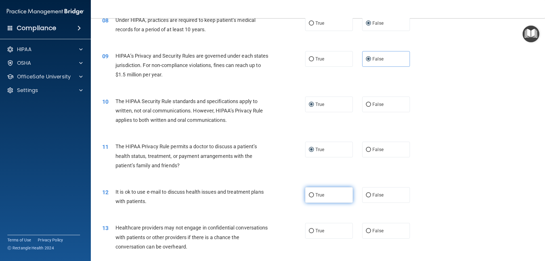
click at [314, 193] on input "True" at bounding box center [311, 195] width 5 height 4
radio input "true"
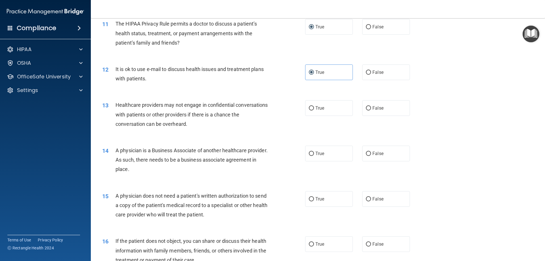
scroll to position [483, 0]
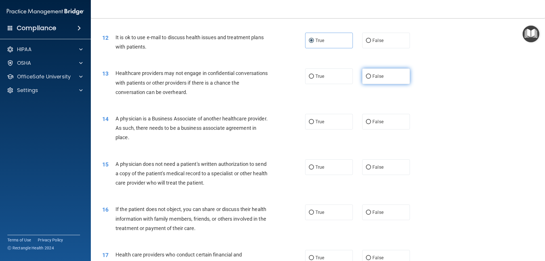
drag, startPoint x: 368, startPoint y: 81, endPoint x: 370, endPoint y: 77, distance: 3.3
click at [369, 78] on label "False" at bounding box center [386, 76] width 48 height 16
click at [369, 78] on input "False" at bounding box center [368, 76] width 5 height 4
radio input "true"
click at [373, 118] on label "False" at bounding box center [386, 122] width 48 height 16
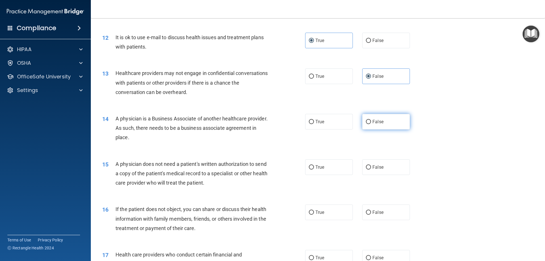
click at [371, 120] on input "False" at bounding box center [368, 122] width 5 height 4
radio input "true"
drag, startPoint x: 311, startPoint y: 168, endPoint x: 312, endPoint y: 163, distance: 4.6
click at [311, 166] on input "True" at bounding box center [311, 167] width 5 height 4
radio input "true"
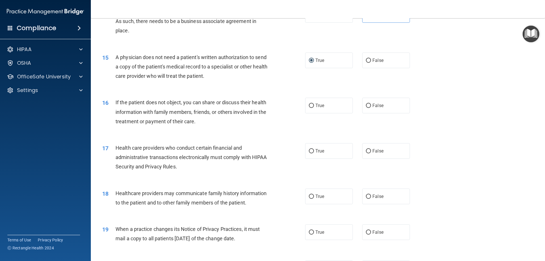
scroll to position [591, 0]
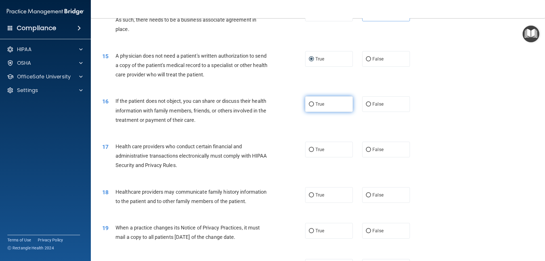
click at [327, 103] on label "True" at bounding box center [329, 104] width 48 height 16
click at [314, 103] on input "True" at bounding box center [311, 104] width 5 height 4
radio input "true"
drag, startPoint x: 328, startPoint y: 152, endPoint x: 328, endPoint y: 148, distance: 4.1
click at [328, 151] on label "True" at bounding box center [329, 150] width 48 height 16
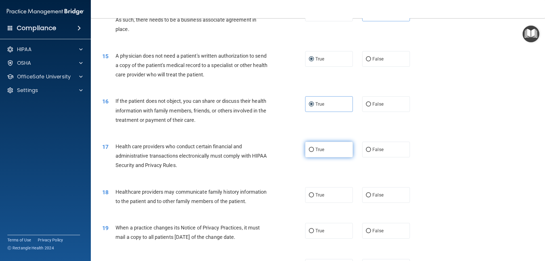
click at [314, 151] on input "True" at bounding box center [311, 150] width 5 height 4
radio input "true"
click at [376, 189] on label "False" at bounding box center [386, 195] width 48 height 16
click at [371, 193] on input "False" at bounding box center [368, 195] width 5 height 4
radio input "true"
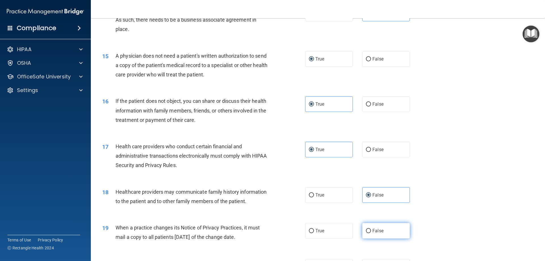
drag, startPoint x: 383, startPoint y: 225, endPoint x: 383, endPoint y: 229, distance: 3.7
click at [383, 229] on label "False" at bounding box center [386, 231] width 48 height 16
click at [371, 229] on input "False" at bounding box center [368, 231] width 5 height 4
radio input "true"
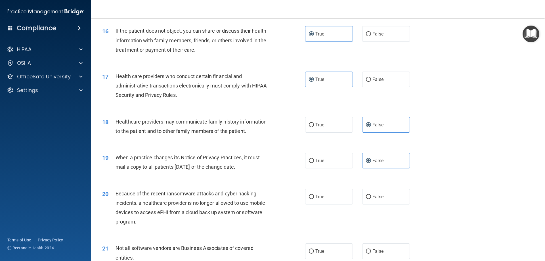
scroll to position [663, 0]
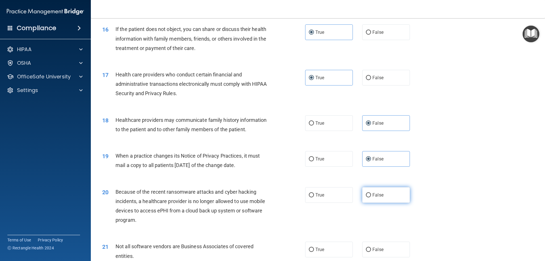
click at [385, 195] on label "False" at bounding box center [386, 195] width 48 height 16
click at [371, 195] on input "False" at bounding box center [368, 195] width 5 height 4
radio input "true"
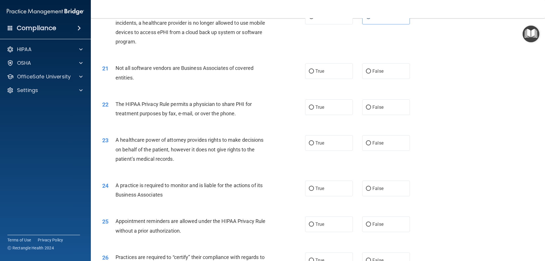
scroll to position [849, 0]
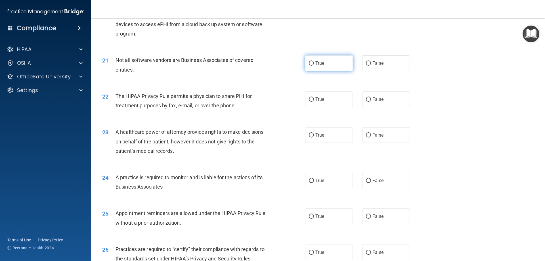
click at [306, 57] on label "True" at bounding box center [329, 63] width 48 height 16
click at [309, 61] on input "True" at bounding box center [311, 63] width 5 height 4
radio input "true"
click at [339, 97] on label "True" at bounding box center [329, 99] width 48 height 16
click at [314, 97] on input "True" at bounding box center [311, 99] width 5 height 4
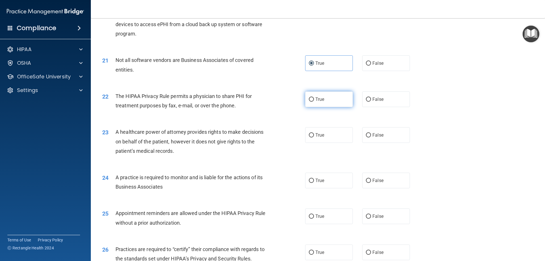
radio input "true"
click at [398, 138] on label "False" at bounding box center [386, 135] width 48 height 16
click at [371, 137] on input "False" at bounding box center [368, 135] width 5 height 4
radio input "true"
click at [396, 184] on label "False" at bounding box center [386, 181] width 48 height 16
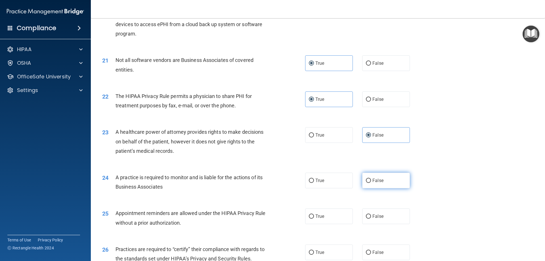
click at [371, 183] on input "False" at bounding box center [368, 181] width 5 height 4
radio input "true"
click at [325, 212] on label "True" at bounding box center [329, 216] width 48 height 16
click at [314, 214] on input "True" at bounding box center [311, 216] width 5 height 4
radio input "true"
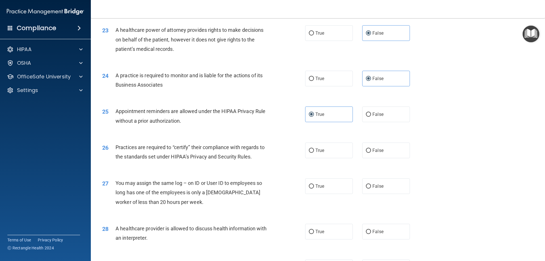
scroll to position [952, 0]
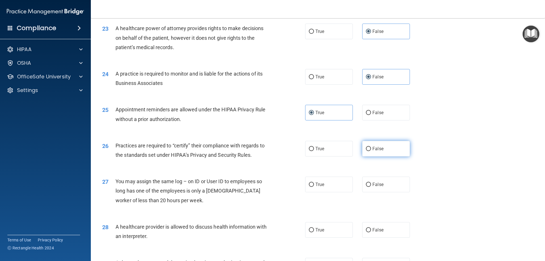
click at [387, 148] on label "False" at bounding box center [386, 149] width 48 height 16
click at [371, 148] on input "False" at bounding box center [368, 149] width 5 height 4
radio input "true"
click at [383, 189] on label "False" at bounding box center [386, 185] width 48 height 16
click at [371, 187] on input "False" at bounding box center [368, 185] width 5 height 4
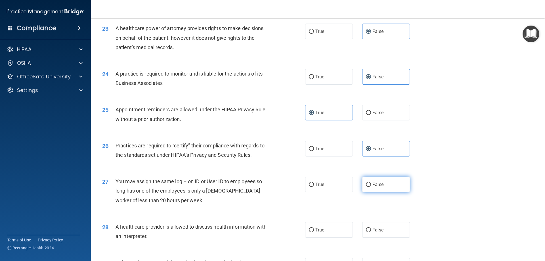
radio input "true"
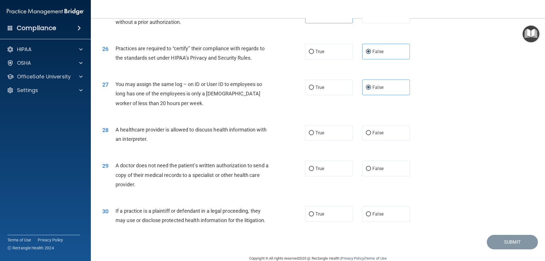
scroll to position [1060, 0]
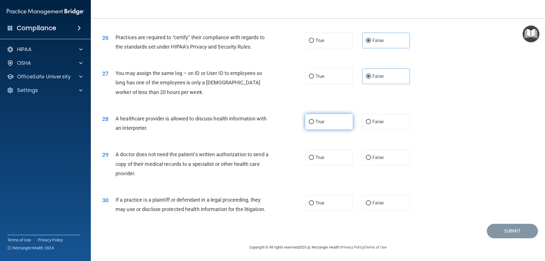
click at [343, 126] on label "True" at bounding box center [329, 122] width 48 height 16
click at [314, 124] on input "True" at bounding box center [311, 122] width 5 height 4
radio input "true"
click at [342, 162] on label "True" at bounding box center [329, 158] width 48 height 16
click at [314, 160] on input "True" at bounding box center [311, 158] width 5 height 4
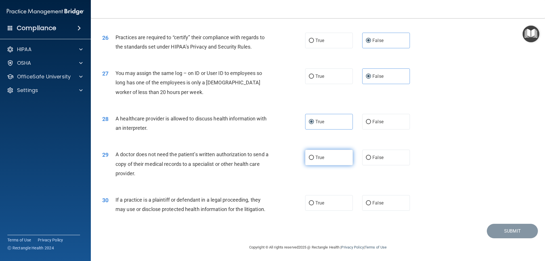
radio input "true"
click at [341, 204] on label "True" at bounding box center [329, 203] width 48 height 16
click at [314, 204] on input "True" at bounding box center [311, 203] width 5 height 4
radio input "true"
click at [497, 226] on button "Submit" at bounding box center [512, 231] width 51 height 14
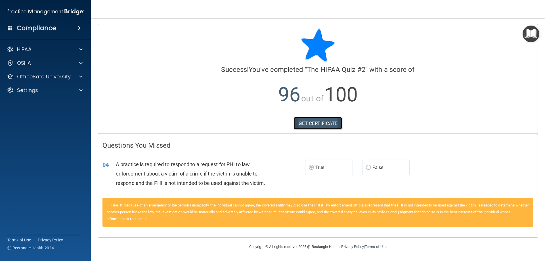
click at [334, 122] on link "GET CERTIFICATE" at bounding box center [318, 123] width 49 height 12
click at [545, 31] on main "Calculating your score.... Success! You've completed " The HIPAA Quiz #2 " with…" at bounding box center [318, 139] width 454 height 243
click at [408, 168] on label "False" at bounding box center [386, 168] width 48 height 16
click at [415, 181] on div "04 A practice is required to respond to a request for PHI to law enforcement ab…" at bounding box center [317, 174] width 439 height 45
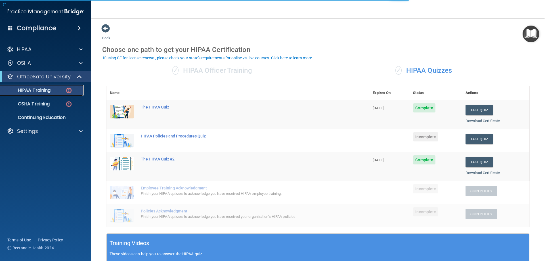
click at [66, 93] on img at bounding box center [68, 90] width 7 height 7
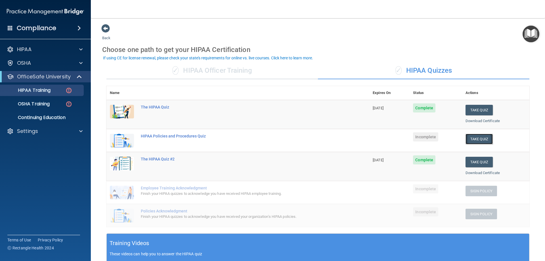
click at [483, 140] on button "Take Quiz" at bounding box center [479, 139] width 27 height 11
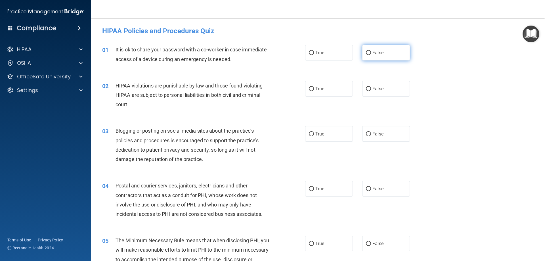
click at [378, 56] on label "False" at bounding box center [386, 53] width 48 height 16
click at [371, 55] on input "False" at bounding box center [368, 53] width 5 height 4
radio input "true"
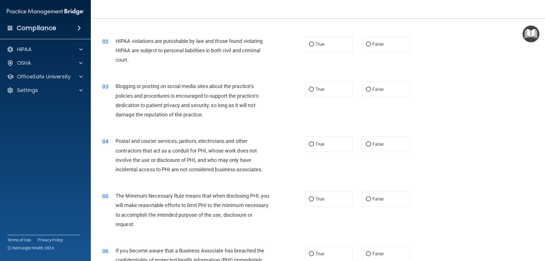
scroll to position [46, 0]
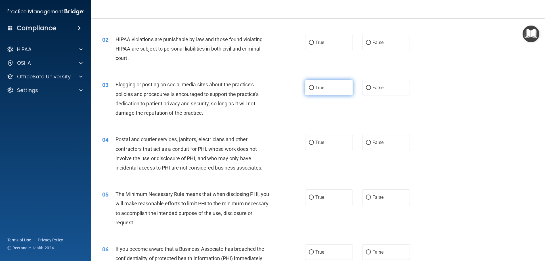
click at [334, 85] on label "True" at bounding box center [329, 88] width 48 height 16
click at [314, 86] on input "True" at bounding box center [311, 88] width 5 height 4
radio input "true"
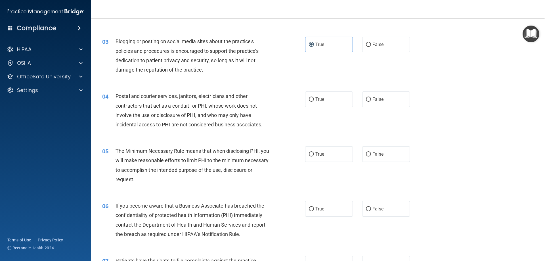
scroll to position [112, 0]
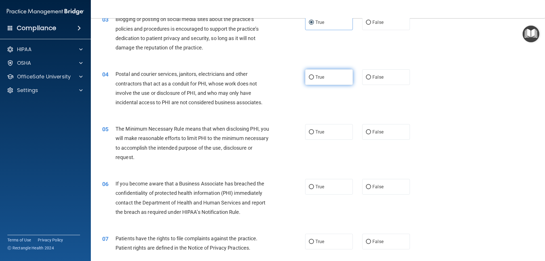
click at [348, 77] on label "True" at bounding box center [329, 77] width 48 height 16
click at [314, 77] on input "True" at bounding box center [311, 77] width 5 height 4
radio input "true"
click at [335, 126] on label "True" at bounding box center [329, 132] width 48 height 16
click at [314, 130] on input "True" at bounding box center [311, 132] width 5 height 4
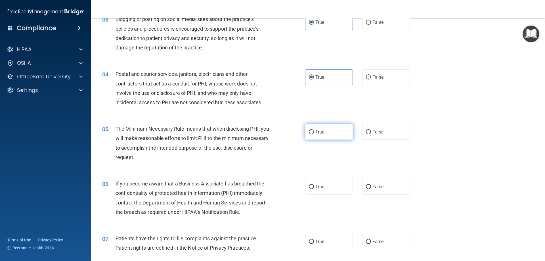
radio input "true"
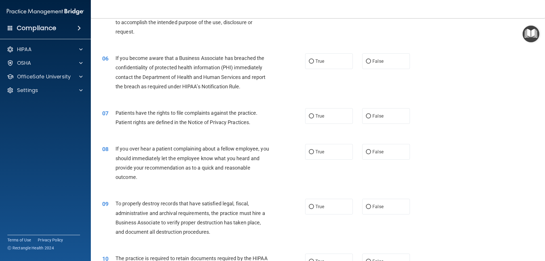
scroll to position [211, 0]
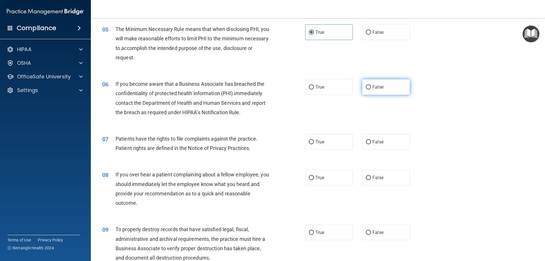
click at [394, 84] on label "False" at bounding box center [386, 87] width 48 height 16
click at [371, 85] on input "False" at bounding box center [368, 87] width 5 height 4
radio input "true"
click at [330, 148] on label "True" at bounding box center [329, 142] width 48 height 16
click at [314, 144] on input "True" at bounding box center [311, 142] width 5 height 4
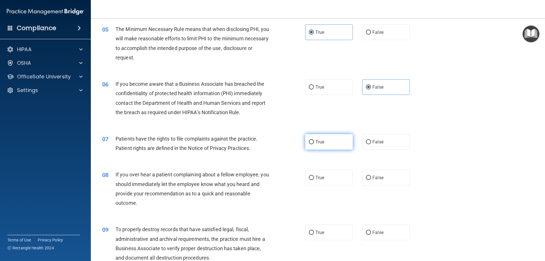
radio input "true"
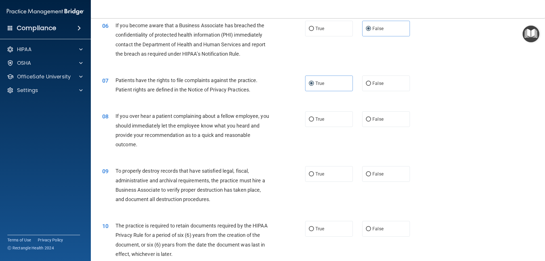
scroll to position [271, 0]
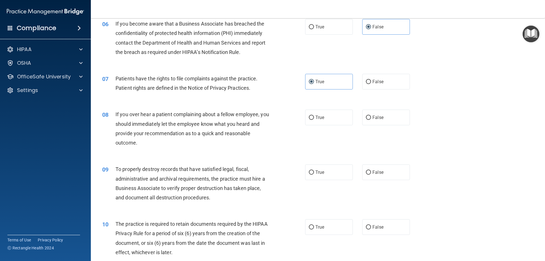
click at [322, 109] on div "08 If you over hear a patient complaining about a fellow employee, you should i…" at bounding box center [318, 129] width 440 height 55
click at [323, 117] on label "True" at bounding box center [329, 118] width 48 height 16
click at [314, 117] on input "True" at bounding box center [311, 118] width 5 height 4
radio input "true"
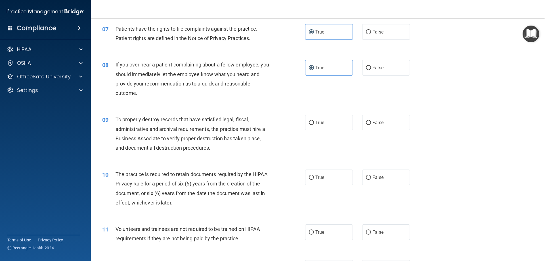
scroll to position [331, 0]
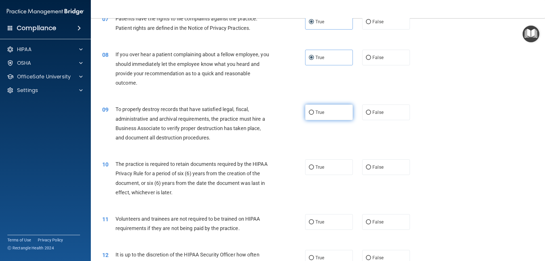
click at [336, 111] on label "True" at bounding box center [329, 112] width 48 height 16
click at [314, 111] on input "True" at bounding box center [311, 112] width 5 height 4
radio input "true"
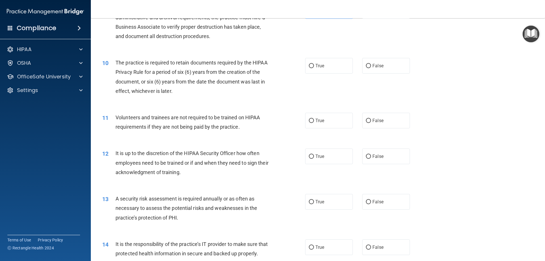
scroll to position [450, 0]
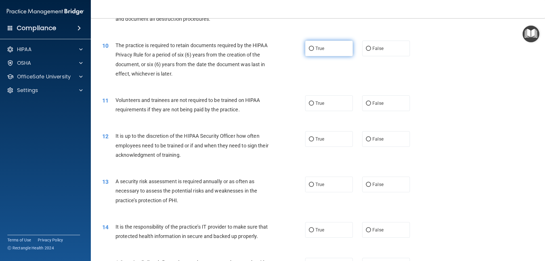
click at [337, 43] on label "True" at bounding box center [329, 49] width 48 height 16
click at [314, 47] on input "True" at bounding box center [311, 49] width 5 height 4
radio input "true"
click at [379, 106] on label "False" at bounding box center [386, 103] width 48 height 16
click at [371, 106] on input "False" at bounding box center [368, 103] width 5 height 4
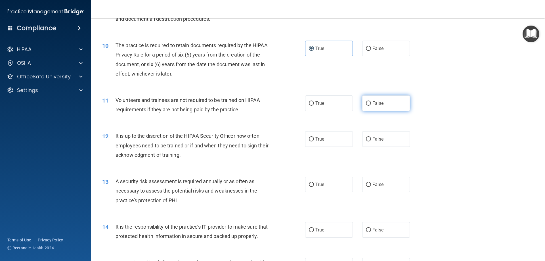
radio input "true"
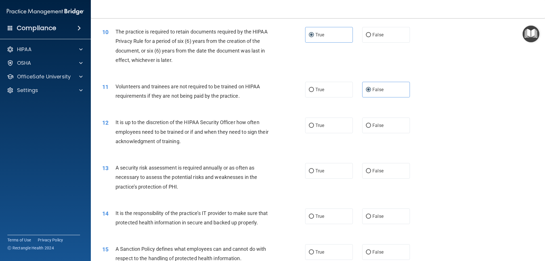
scroll to position [501, 0]
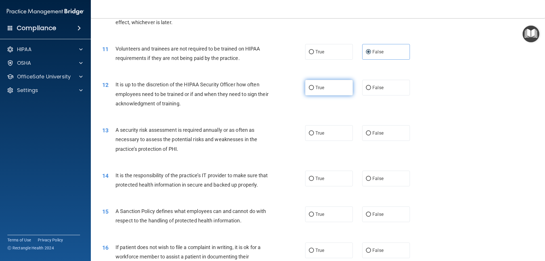
click at [348, 85] on label "True" at bounding box center [329, 88] width 48 height 16
click at [314, 86] on input "True" at bounding box center [311, 88] width 5 height 4
radio input "true"
click at [334, 134] on label "True" at bounding box center [329, 133] width 48 height 16
click at [314, 134] on input "True" at bounding box center [311, 133] width 5 height 4
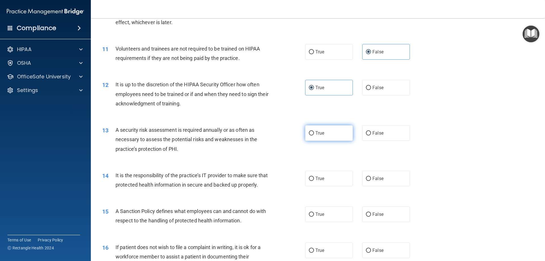
radio input "true"
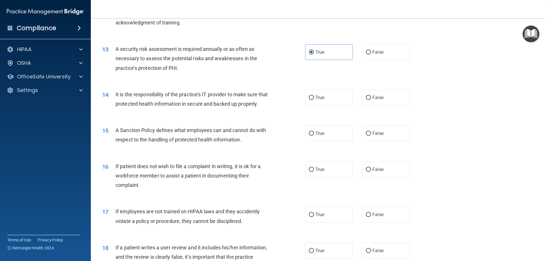
scroll to position [606, 0]
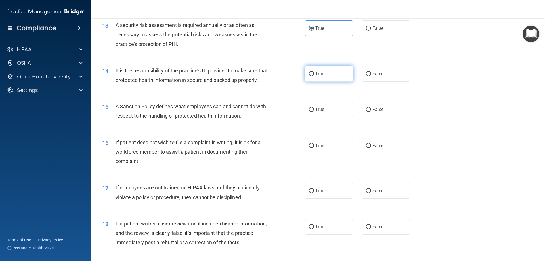
click at [324, 80] on label "True" at bounding box center [329, 74] width 48 height 16
click at [314, 76] on input "True" at bounding box center [311, 74] width 5 height 4
radio input "true"
click at [348, 117] on label "True" at bounding box center [329, 110] width 48 height 16
click at [314, 112] on input "True" at bounding box center [311, 110] width 5 height 4
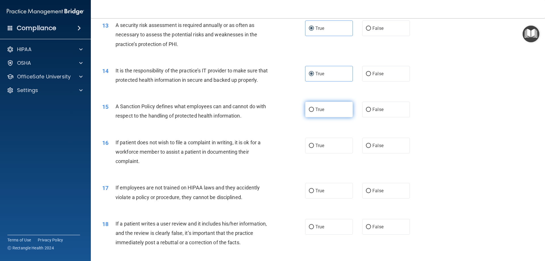
radio input "true"
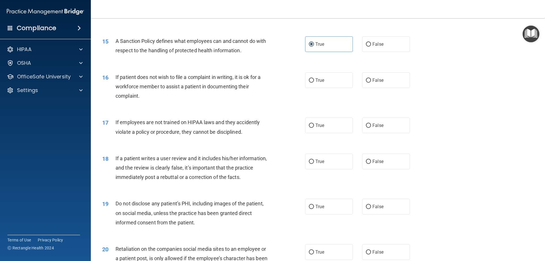
scroll to position [675, 0]
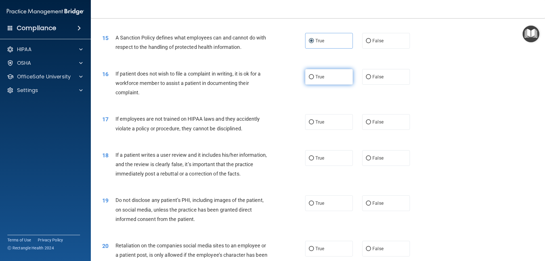
click at [317, 79] on span "True" at bounding box center [319, 76] width 9 height 5
click at [314, 79] on input "True" at bounding box center [311, 77] width 5 height 4
radio input "true"
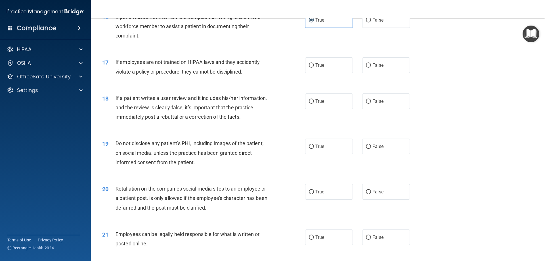
scroll to position [752, 0]
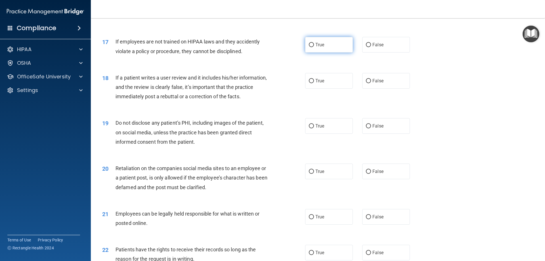
click at [322, 53] on label "True" at bounding box center [329, 45] width 48 height 16
click at [314, 47] on input "True" at bounding box center [311, 45] width 5 height 4
radio input "true"
drag, startPoint x: 374, startPoint y: 53, endPoint x: 374, endPoint y: 50, distance: 3.7
click at [374, 47] on span "False" at bounding box center [377, 44] width 11 height 5
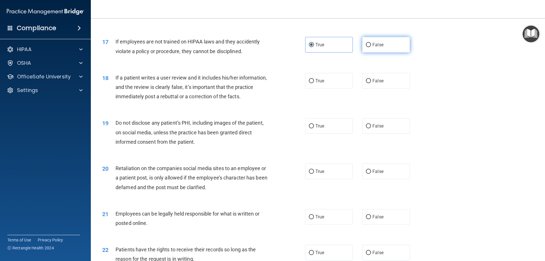
click at [371, 47] on input "False" at bounding box center [368, 45] width 5 height 4
radio input "true"
radio input "false"
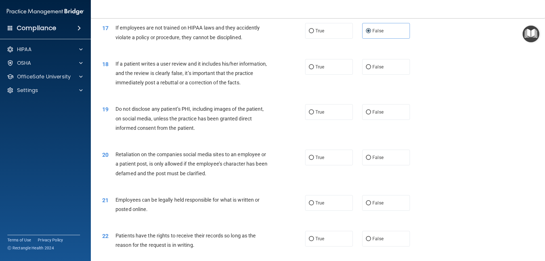
scroll to position [795, 0]
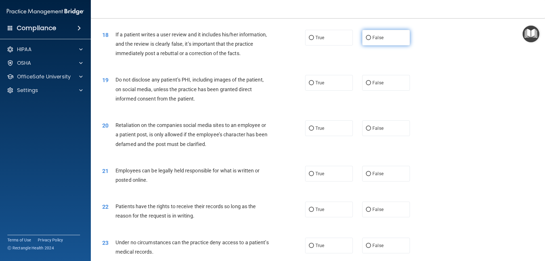
click at [369, 45] on label "False" at bounding box center [386, 38] width 48 height 16
click at [369, 40] on input "False" at bounding box center [368, 38] width 5 height 4
radio input "true"
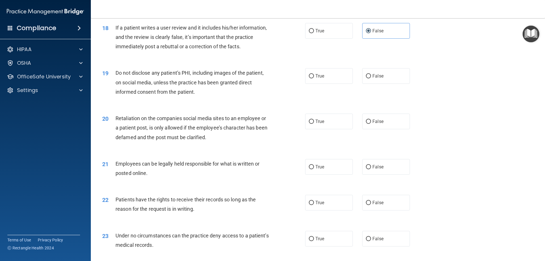
scroll to position [809, 0]
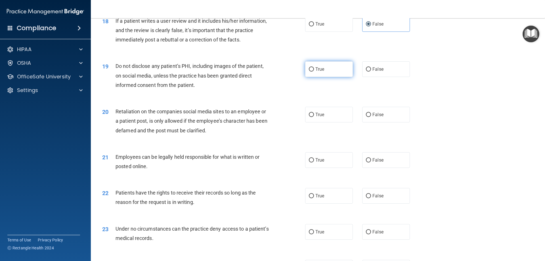
click at [318, 72] on span "True" at bounding box center [319, 68] width 9 height 5
click at [314, 72] on input "True" at bounding box center [311, 69] width 5 height 4
radio input "true"
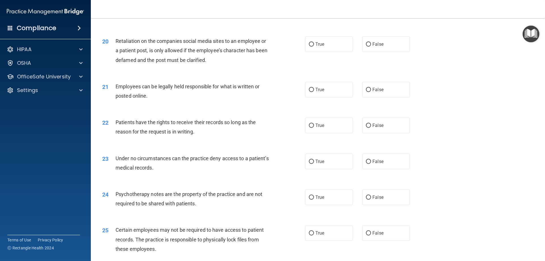
scroll to position [881, 0]
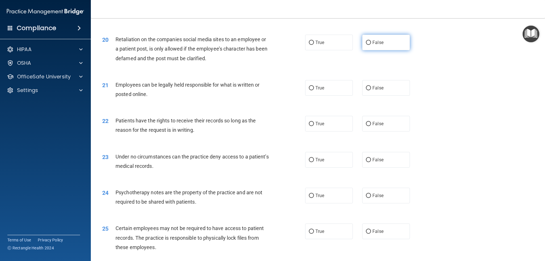
click at [378, 50] on label "False" at bounding box center [386, 43] width 48 height 16
click at [371, 45] on input "False" at bounding box center [368, 43] width 5 height 4
radio input "true"
click at [324, 96] on label "True" at bounding box center [329, 88] width 48 height 16
click at [314, 90] on input "True" at bounding box center [311, 88] width 5 height 4
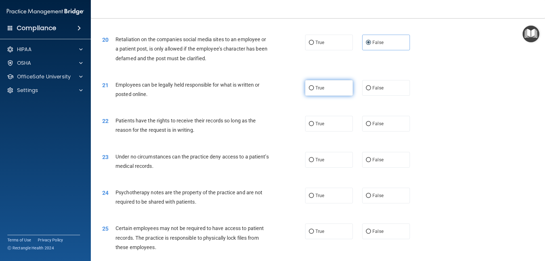
radio input "true"
click at [402, 131] on label "False" at bounding box center [386, 124] width 48 height 16
click at [371, 126] on input "False" at bounding box center [368, 124] width 5 height 4
radio input "true"
click at [383, 161] on label "False" at bounding box center [386, 160] width 48 height 16
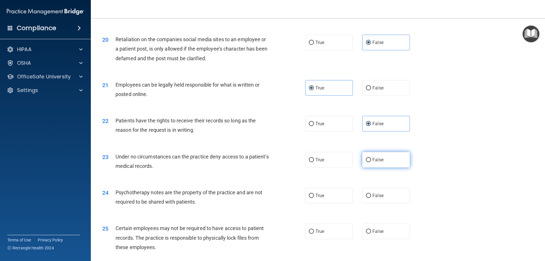
click at [371, 161] on input "False" at bounding box center [368, 160] width 5 height 4
radio input "true"
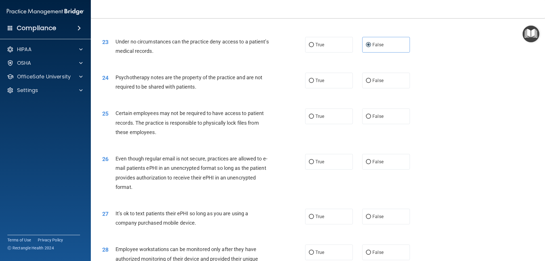
scroll to position [997, 0]
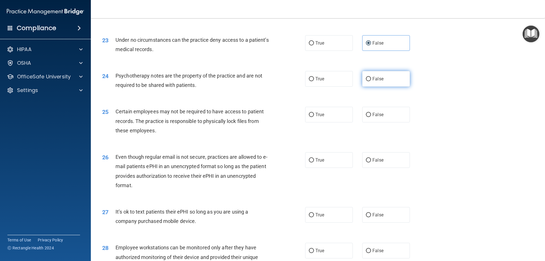
click at [378, 81] on span "False" at bounding box center [377, 78] width 11 height 5
click at [371, 81] on input "False" at bounding box center [368, 79] width 5 height 4
radio input "true"
click at [322, 122] on label "True" at bounding box center [329, 115] width 48 height 16
click at [314, 117] on input "True" at bounding box center [311, 115] width 5 height 4
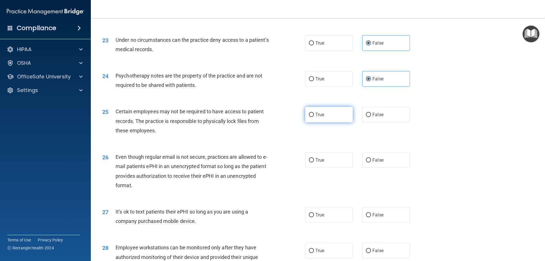
radio input "true"
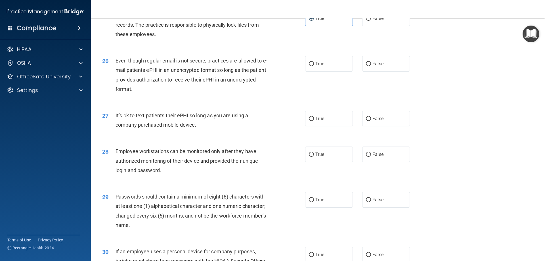
scroll to position [1099, 0]
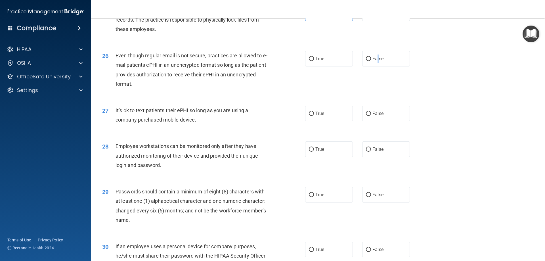
drag, startPoint x: 374, startPoint y: 70, endPoint x: 370, endPoint y: 76, distance: 7.7
click at [370, 76] on div "26 Even though regular email is not secure, practices are allowed to e-mail pat…" at bounding box center [318, 71] width 440 height 55
click at [370, 77] on div "26 Even though regular email is not secure, practices are allowed to e-mail pat…" at bounding box center [318, 71] width 440 height 55
click at [390, 64] on label "False" at bounding box center [386, 59] width 48 height 16
click at [371, 61] on input "False" at bounding box center [368, 59] width 5 height 4
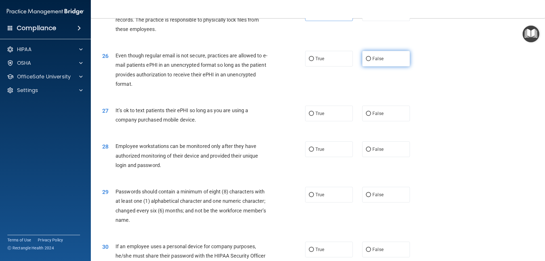
radio input "true"
click at [384, 120] on label "False" at bounding box center [386, 114] width 48 height 16
click at [371, 116] on input "False" at bounding box center [368, 114] width 5 height 4
radio input "true"
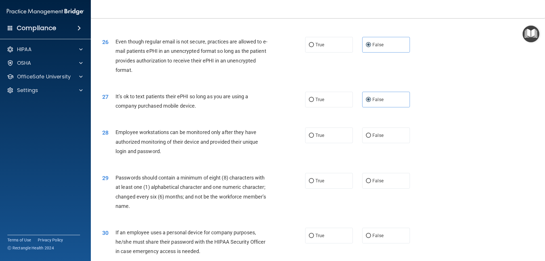
scroll to position [1156, 0]
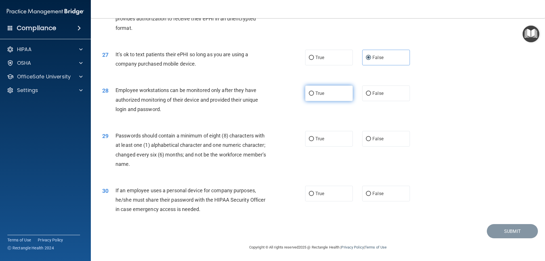
click at [327, 100] on label "True" at bounding box center [329, 93] width 48 height 16
click at [314, 96] on input "True" at bounding box center [311, 93] width 5 height 4
radio input "true"
click at [340, 146] on label "True" at bounding box center [329, 139] width 48 height 16
click at [314, 141] on input "True" at bounding box center [311, 139] width 5 height 4
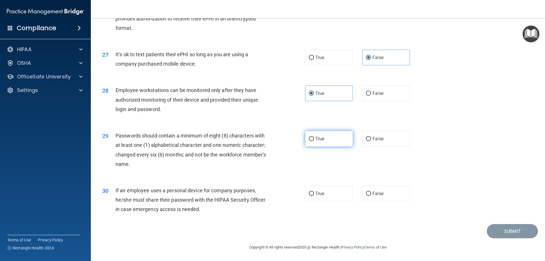
radio input "true"
click at [375, 196] on span "False" at bounding box center [377, 193] width 11 height 5
click at [371, 196] on input "False" at bounding box center [368, 194] width 5 height 4
radio input "true"
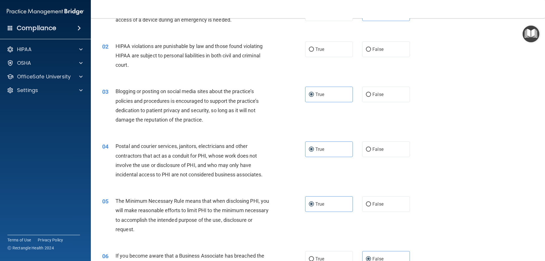
scroll to position [0, 0]
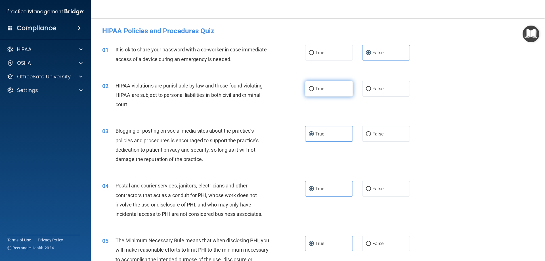
click at [314, 92] on label "True" at bounding box center [329, 89] width 48 height 16
click at [314, 91] on input "True" at bounding box center [311, 89] width 5 height 4
radio input "true"
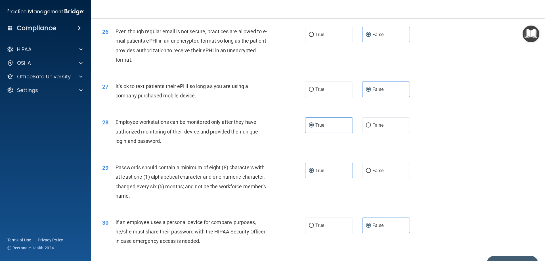
scroll to position [1164, 0]
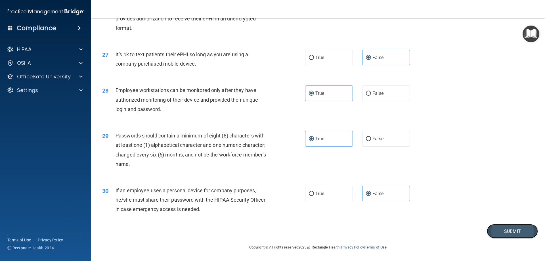
click at [495, 230] on button "Submit" at bounding box center [512, 231] width 51 height 14
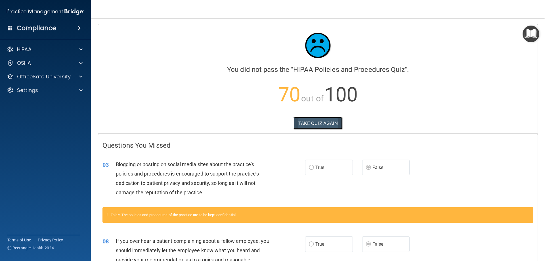
click at [327, 118] on button "TAKE QUIZ AGAIN" at bounding box center [318, 123] width 49 height 12
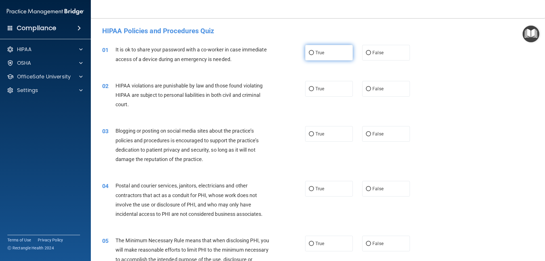
click at [320, 46] on label "True" at bounding box center [329, 53] width 48 height 16
click at [314, 51] on input "True" at bounding box center [311, 53] width 5 height 4
radio input "true"
click at [406, 87] on label "False" at bounding box center [386, 89] width 48 height 16
click at [371, 87] on input "False" at bounding box center [368, 89] width 5 height 4
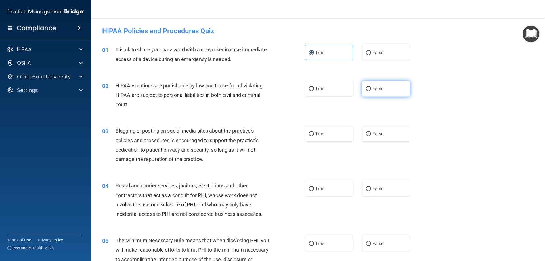
radio input "true"
click at [310, 83] on label "True" at bounding box center [329, 89] width 48 height 16
click at [310, 87] on input "True" at bounding box center [311, 89] width 5 height 4
radio input "true"
radio input "false"
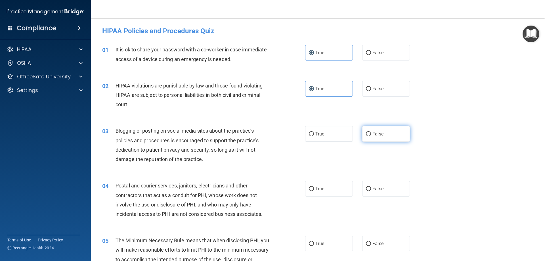
click at [377, 130] on label "False" at bounding box center [386, 134] width 48 height 16
click at [371, 132] on input "False" at bounding box center [368, 134] width 5 height 4
radio input "true"
click at [381, 57] on label "False" at bounding box center [386, 53] width 48 height 16
click at [371, 55] on input "False" at bounding box center [368, 53] width 5 height 4
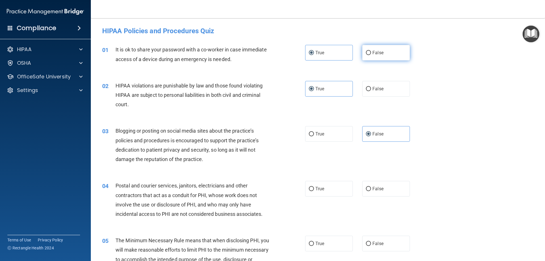
radio input "true"
radio input "false"
click at [325, 187] on label "True" at bounding box center [329, 189] width 48 height 16
click at [314, 187] on input "True" at bounding box center [311, 189] width 5 height 4
radio input "true"
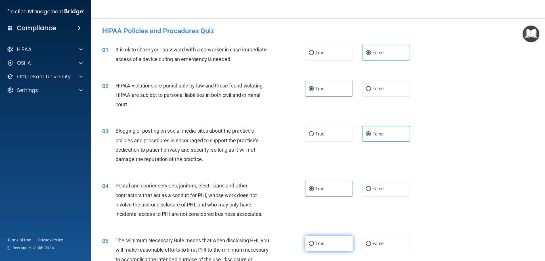
click at [336, 240] on label "True" at bounding box center [329, 244] width 48 height 16
click at [314, 242] on input "True" at bounding box center [311, 244] width 5 height 4
radio input "true"
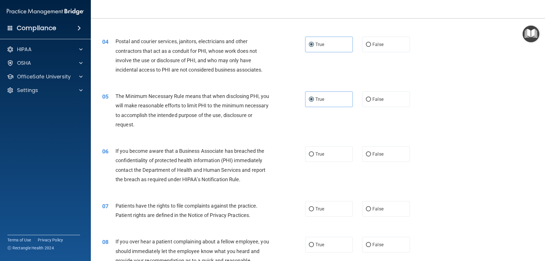
scroll to position [170, 0]
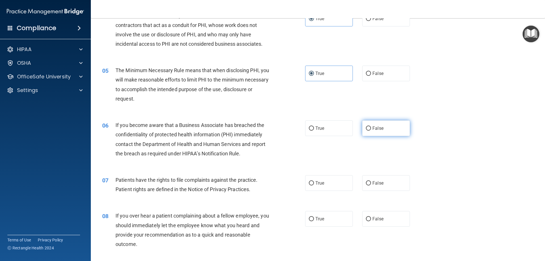
click at [396, 124] on label "False" at bounding box center [386, 128] width 48 height 16
click at [371, 126] on input "False" at bounding box center [368, 128] width 5 height 4
radio input "true"
click at [323, 182] on label "True" at bounding box center [329, 183] width 48 height 16
click at [314, 182] on input "True" at bounding box center [311, 183] width 5 height 4
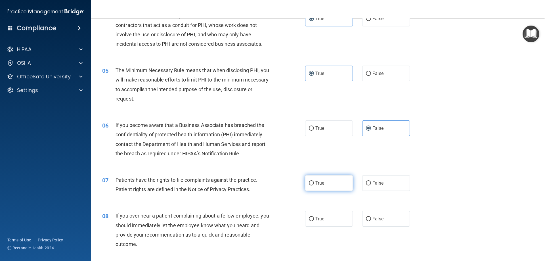
radio input "true"
click at [382, 220] on label "False" at bounding box center [386, 219] width 48 height 16
click at [371, 220] on input "False" at bounding box center [368, 219] width 5 height 4
radio input "true"
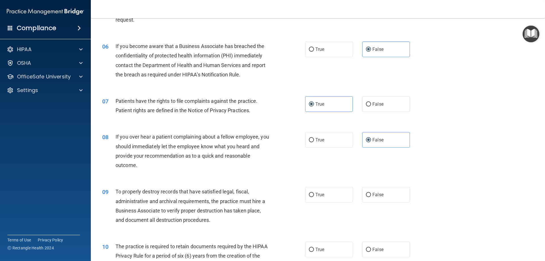
scroll to position [311, 0]
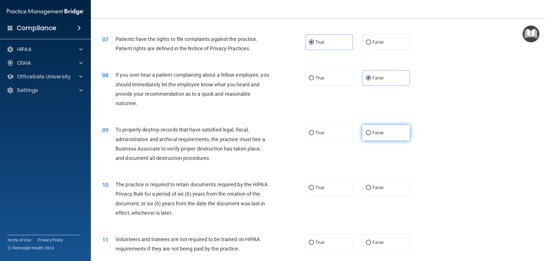
click at [380, 130] on label "False" at bounding box center [386, 133] width 48 height 16
click at [371, 131] on input "False" at bounding box center [368, 133] width 5 height 4
radio input "true"
click at [311, 190] on label "True" at bounding box center [329, 188] width 48 height 16
click at [311, 190] on input "True" at bounding box center [311, 188] width 5 height 4
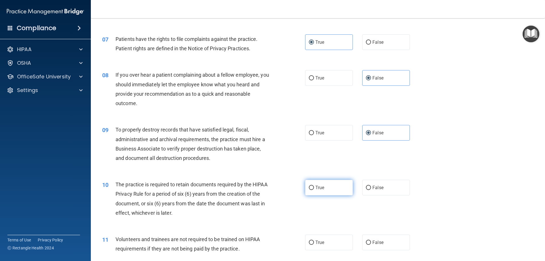
radio input "true"
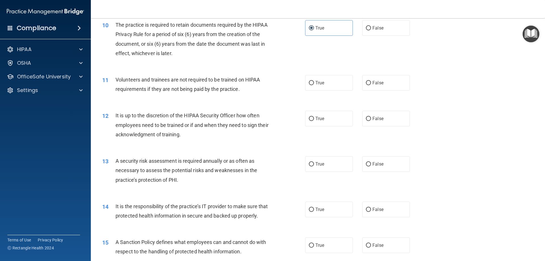
scroll to position [475, 0]
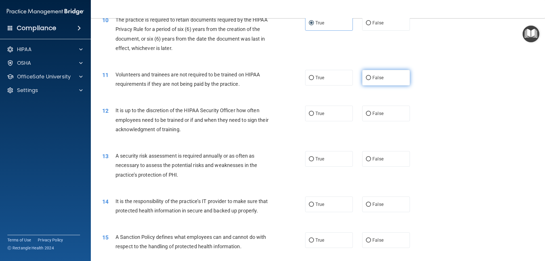
click at [393, 80] on label "False" at bounding box center [386, 78] width 48 height 16
click at [371, 80] on input "False" at bounding box center [368, 78] width 5 height 4
radio input "true"
click at [395, 122] on div "12 It is up to the discretion of the HIPAA Security Officer how often employees…" at bounding box center [318, 120] width 440 height 45
click at [396, 118] on label "False" at bounding box center [386, 114] width 48 height 16
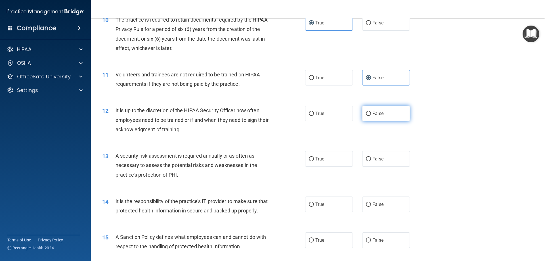
click at [371, 116] on input "False" at bounding box center [368, 114] width 5 height 4
radio input "true"
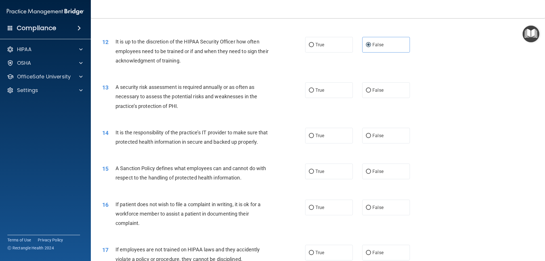
scroll to position [561, 0]
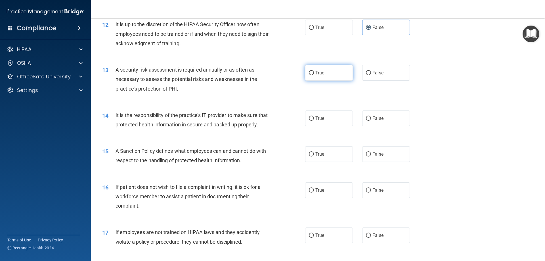
click at [317, 69] on label "True" at bounding box center [329, 73] width 48 height 16
click at [314, 71] on input "True" at bounding box center [311, 73] width 5 height 4
radio input "true"
click at [392, 118] on label "False" at bounding box center [386, 118] width 48 height 16
click at [371, 118] on input "False" at bounding box center [368, 118] width 5 height 4
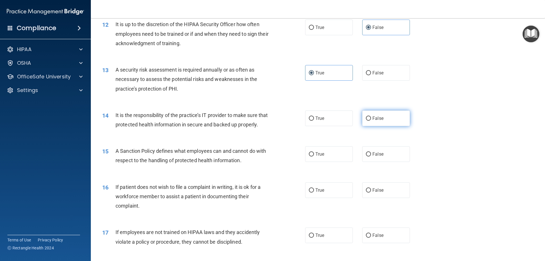
radio input "true"
click at [395, 162] on label "False" at bounding box center [386, 154] width 48 height 16
click at [371, 156] on input "False" at bounding box center [368, 154] width 5 height 4
radio input "true"
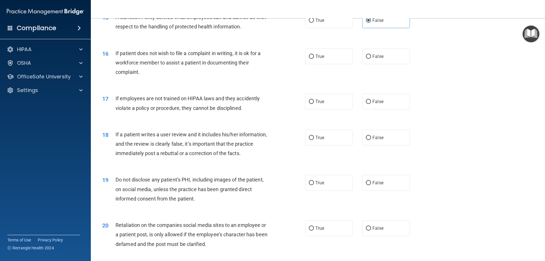
scroll to position [707, 0]
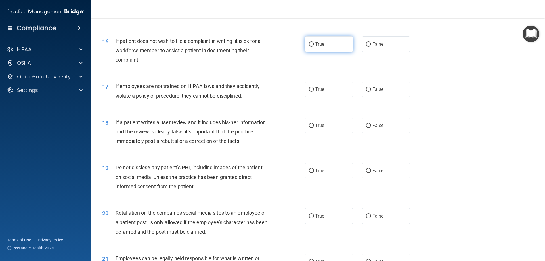
click at [338, 52] on label "True" at bounding box center [329, 44] width 48 height 16
click at [314, 47] on input "True" at bounding box center [311, 44] width 5 height 4
radio input "true"
click at [394, 97] on label "False" at bounding box center [386, 89] width 48 height 16
click at [371, 92] on input "False" at bounding box center [368, 89] width 5 height 4
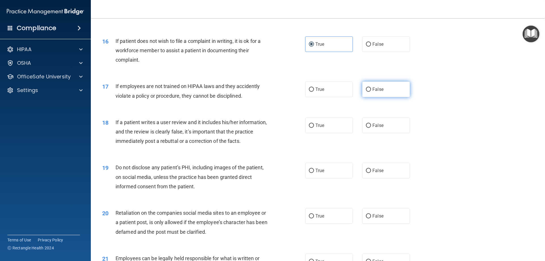
radio input "true"
click at [397, 133] on label "False" at bounding box center [386, 126] width 48 height 16
click at [371, 128] on input "False" at bounding box center [368, 125] width 5 height 4
radio input "true"
click at [316, 173] on span "True" at bounding box center [319, 170] width 9 height 5
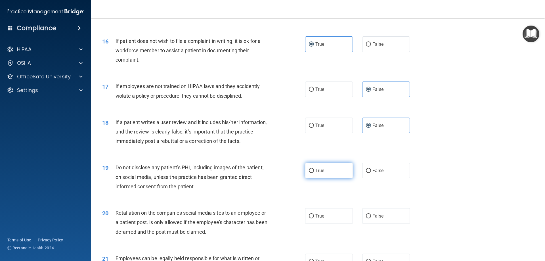
click at [314, 173] on input "True" at bounding box center [311, 171] width 5 height 4
radio input "true"
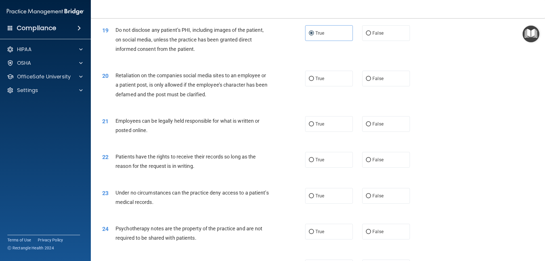
scroll to position [855, 0]
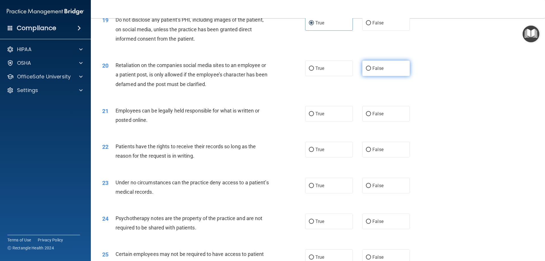
click at [401, 76] on label "False" at bounding box center [386, 68] width 48 height 16
click at [371, 71] on input "False" at bounding box center [368, 68] width 5 height 4
radio input "true"
click at [329, 121] on label "True" at bounding box center [329, 114] width 48 height 16
click at [314, 116] on input "True" at bounding box center [311, 114] width 5 height 4
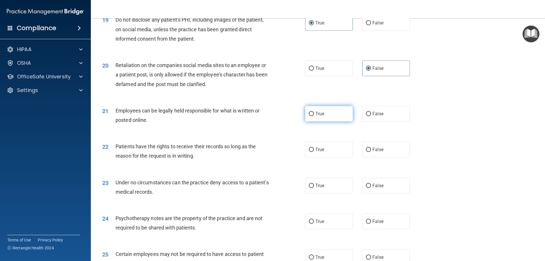
radio input "true"
click at [403, 157] on label "False" at bounding box center [386, 150] width 48 height 16
click at [371, 152] on input "False" at bounding box center [368, 150] width 5 height 4
radio input "true"
click at [384, 193] on label "False" at bounding box center [386, 186] width 48 height 16
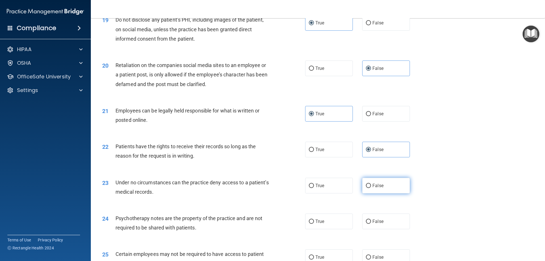
click at [371, 188] on input "False" at bounding box center [368, 186] width 5 height 4
radio input "true"
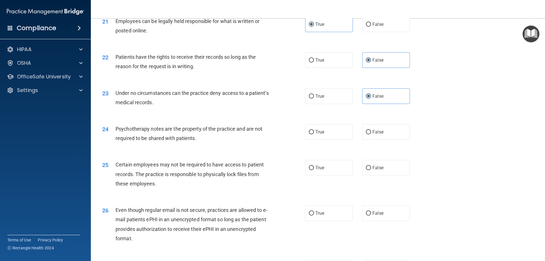
scroll to position [946, 0]
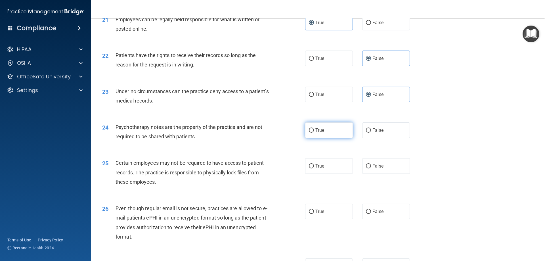
click at [332, 137] on label "True" at bounding box center [329, 130] width 48 height 16
click at [314, 133] on input "True" at bounding box center [311, 130] width 5 height 4
radio input "true"
click at [332, 174] on label "True" at bounding box center [329, 166] width 48 height 16
click at [314, 168] on input "True" at bounding box center [311, 166] width 5 height 4
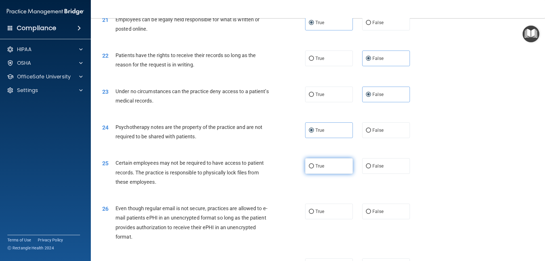
radio input "true"
click at [332, 219] on label "True" at bounding box center [329, 212] width 48 height 16
click at [314, 214] on input "True" at bounding box center [311, 211] width 5 height 4
radio input "true"
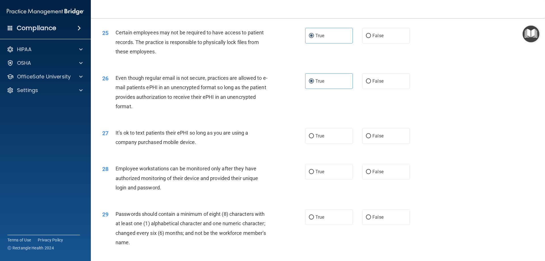
scroll to position [1083, 0]
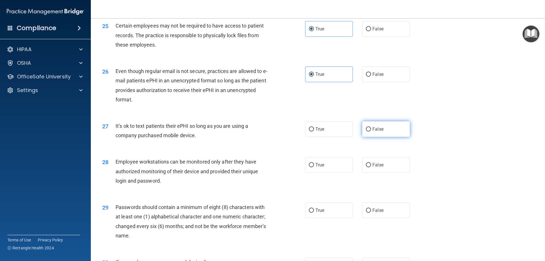
click at [399, 137] on label "False" at bounding box center [386, 129] width 48 height 16
click at [371, 131] on input "False" at bounding box center [368, 129] width 5 height 4
radio input "true"
click at [383, 173] on label "False" at bounding box center [386, 165] width 48 height 16
click at [371, 167] on input "False" at bounding box center [368, 165] width 5 height 4
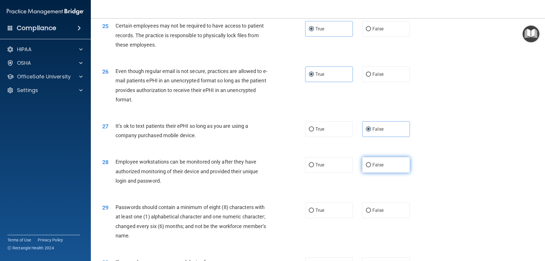
radio input "true"
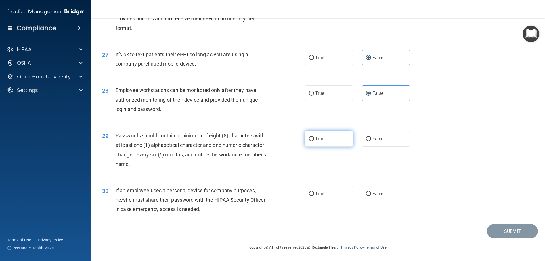
click at [320, 141] on label "True" at bounding box center [329, 139] width 48 height 16
click at [314, 141] on input "True" at bounding box center [311, 139] width 5 height 4
radio input "true"
click at [390, 192] on label "False" at bounding box center [386, 194] width 48 height 16
click at [371, 192] on input "False" at bounding box center [368, 194] width 5 height 4
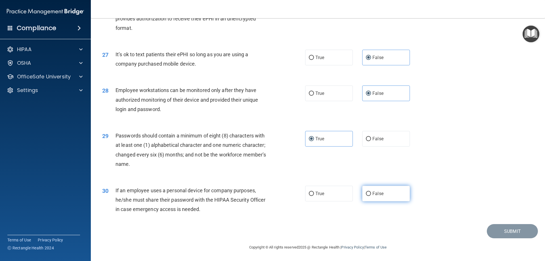
radio input "true"
click at [497, 225] on button "Submit" at bounding box center [512, 231] width 51 height 14
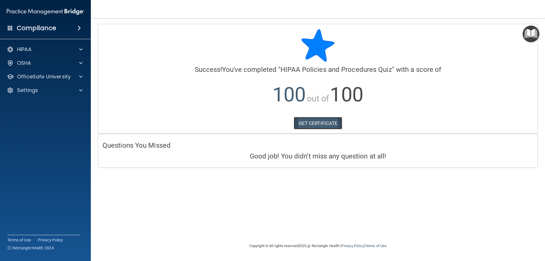
click at [309, 126] on link "GET CERTIFICATE" at bounding box center [318, 123] width 49 height 12
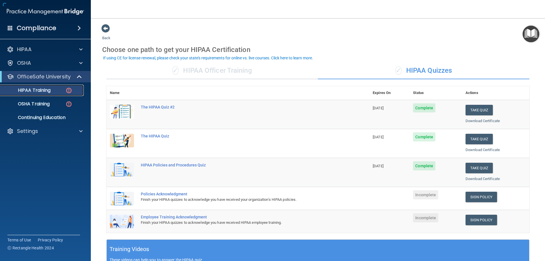
click at [69, 91] on img at bounding box center [68, 90] width 7 height 7
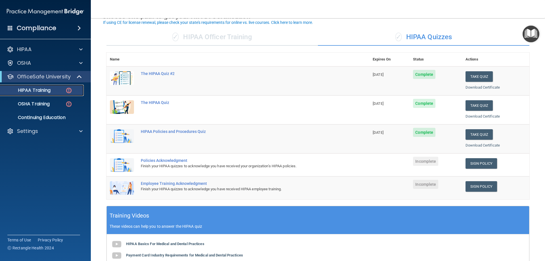
scroll to position [36, 0]
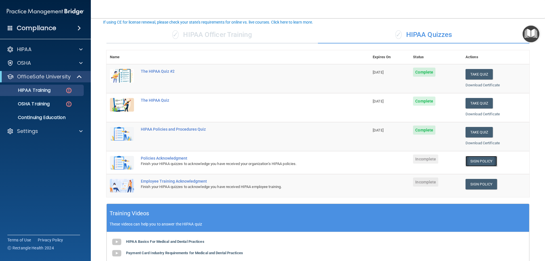
click at [493, 160] on link "Sign Policy" at bounding box center [482, 161] width 32 height 11
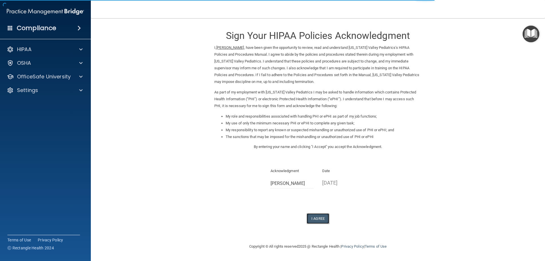
click at [322, 219] on button "I Agree" at bounding box center [318, 218] width 23 height 11
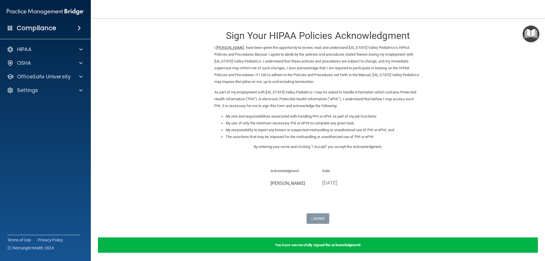
click at [330, 250] on div "You have successfully signed the acknowledgment!" at bounding box center [318, 244] width 440 height 15
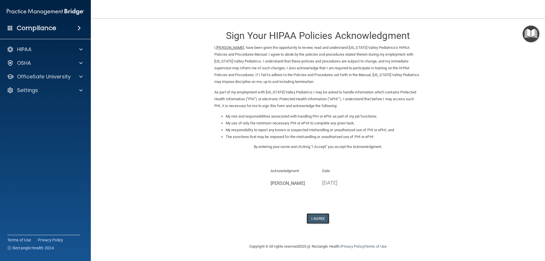
click at [315, 217] on button "I Agree" at bounding box center [318, 218] width 23 height 11
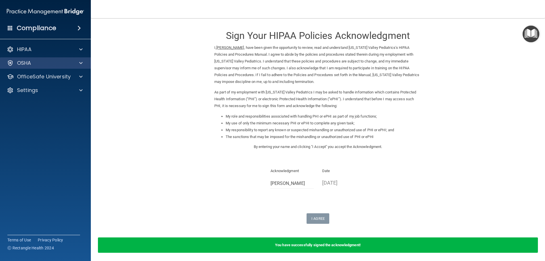
click at [58, 67] on div "OSHA" at bounding box center [45, 62] width 91 height 11
click at [82, 62] on span at bounding box center [80, 63] width 3 height 7
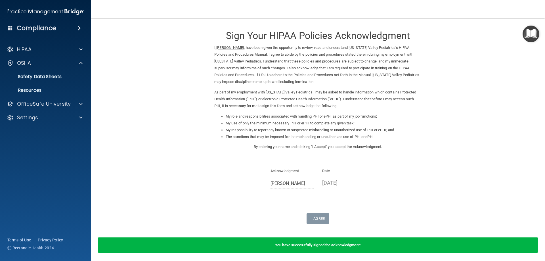
click at [531, 40] on img "Open Resource Center" at bounding box center [531, 34] width 17 height 17
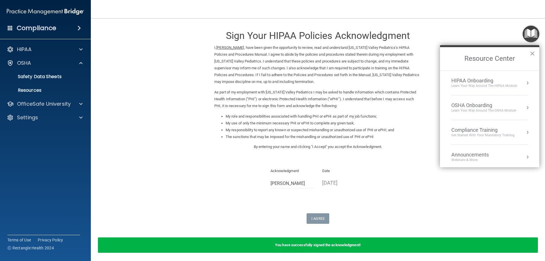
click at [525, 83] on button "Resource Center" at bounding box center [528, 83] width 6 height 6
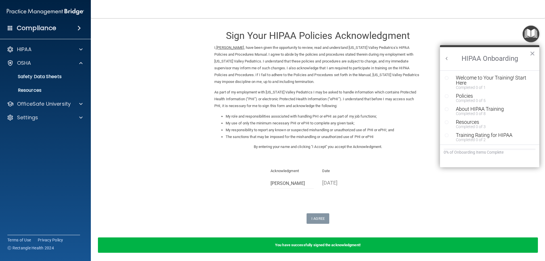
drag, startPoint x: 539, startPoint y: 104, endPoint x: 545, endPoint y: 117, distance: 13.9
click at [545, 126] on main "Sign Your HIPAA Policies Acknowledgment I, Amber Felix , have been given the op…" at bounding box center [318, 139] width 454 height 243
click at [489, 33] on form "Sign Your HIPAA Policies Acknowledgment I, Amber Felix , have been given the op…" at bounding box center [317, 142] width 431 height 236
click at [534, 52] on button "×" at bounding box center [532, 53] width 5 height 9
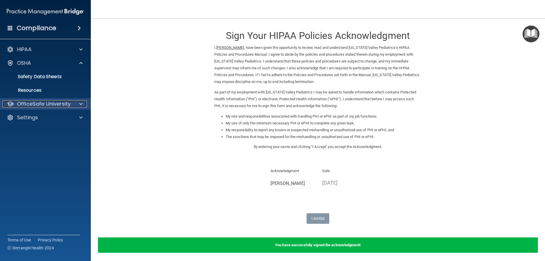
click at [79, 101] on span at bounding box center [80, 103] width 3 height 7
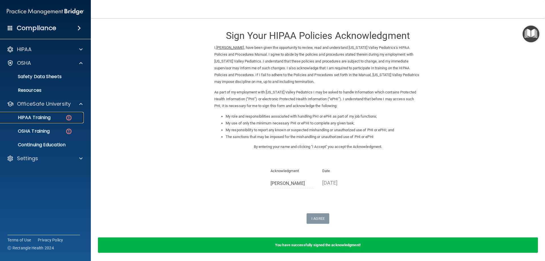
click at [50, 118] on p "HIPAA Training" at bounding box center [27, 118] width 47 height 6
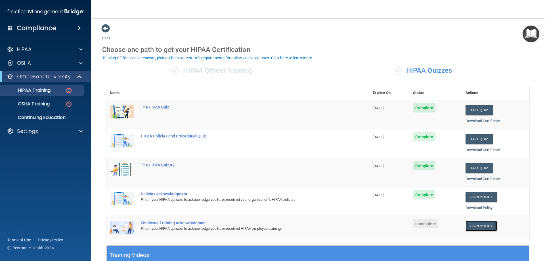
click at [480, 229] on link "Sign Policy" at bounding box center [482, 226] width 32 height 11
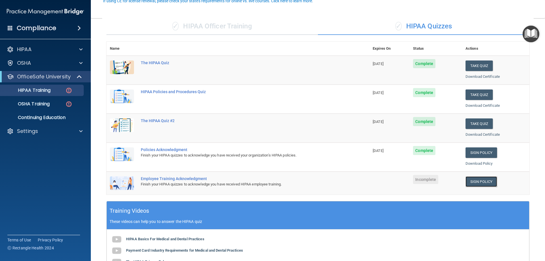
scroll to position [57, 0]
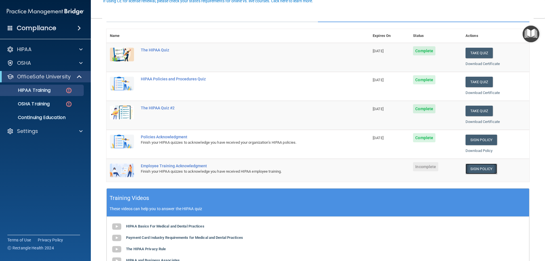
click at [478, 174] on link "Sign Policy" at bounding box center [482, 168] width 32 height 11
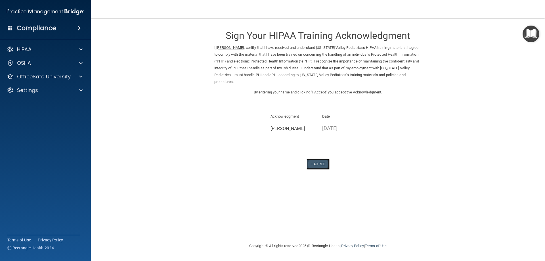
click at [326, 163] on button "I Agree" at bounding box center [318, 164] width 23 height 11
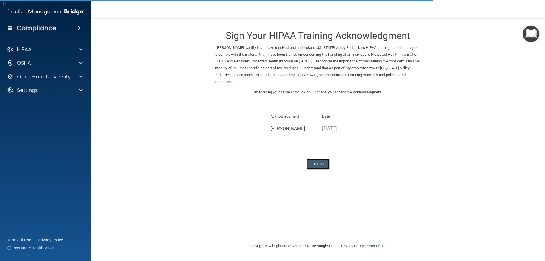
click at [319, 164] on button "I Agree" at bounding box center [318, 164] width 23 height 11
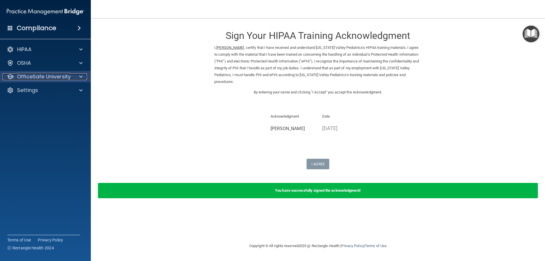
click at [70, 77] on p "OfficeSafe University" at bounding box center [44, 76] width 54 height 7
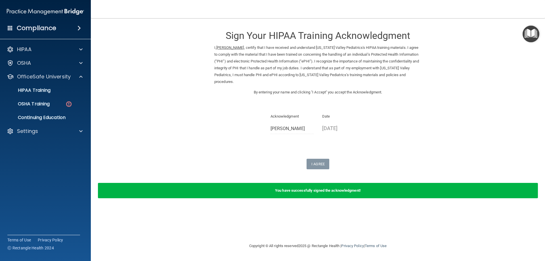
click at [47, 97] on ul "HIPAA Training OSHA Training Continuing Education" at bounding box center [45, 102] width 103 height 41
click at [49, 92] on p "HIPAA Training" at bounding box center [27, 90] width 47 height 6
